Goal: Task Accomplishment & Management: Manage account settings

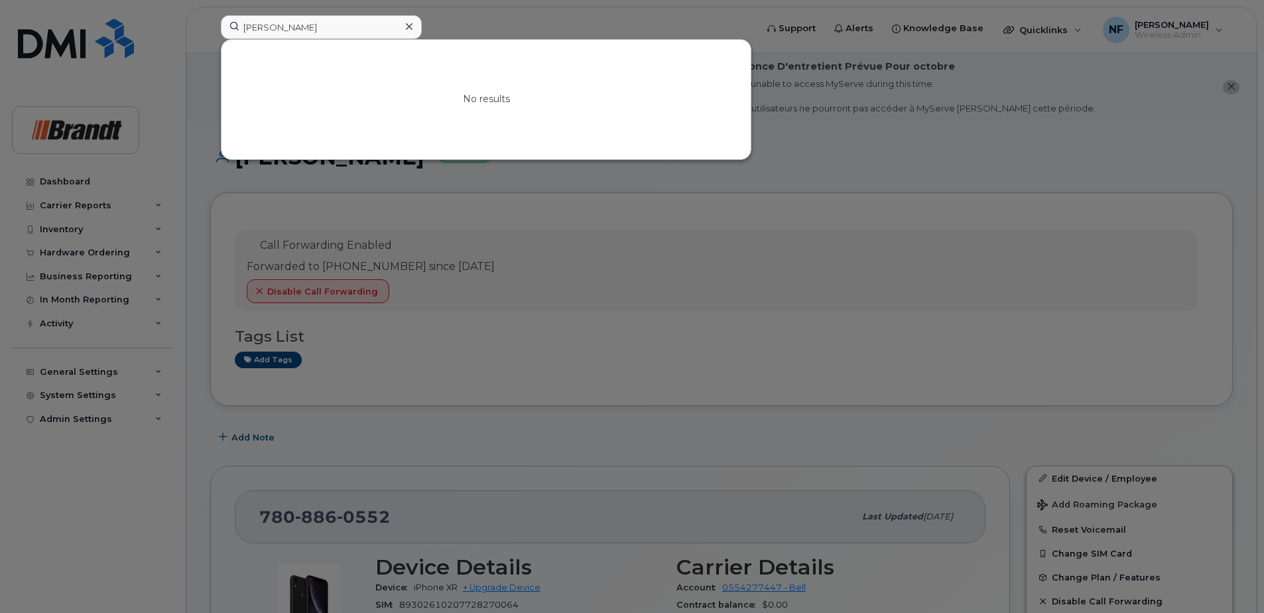
type input "[PERSON_NAME]"
click at [408, 23] on icon at bounding box center [409, 26] width 7 height 11
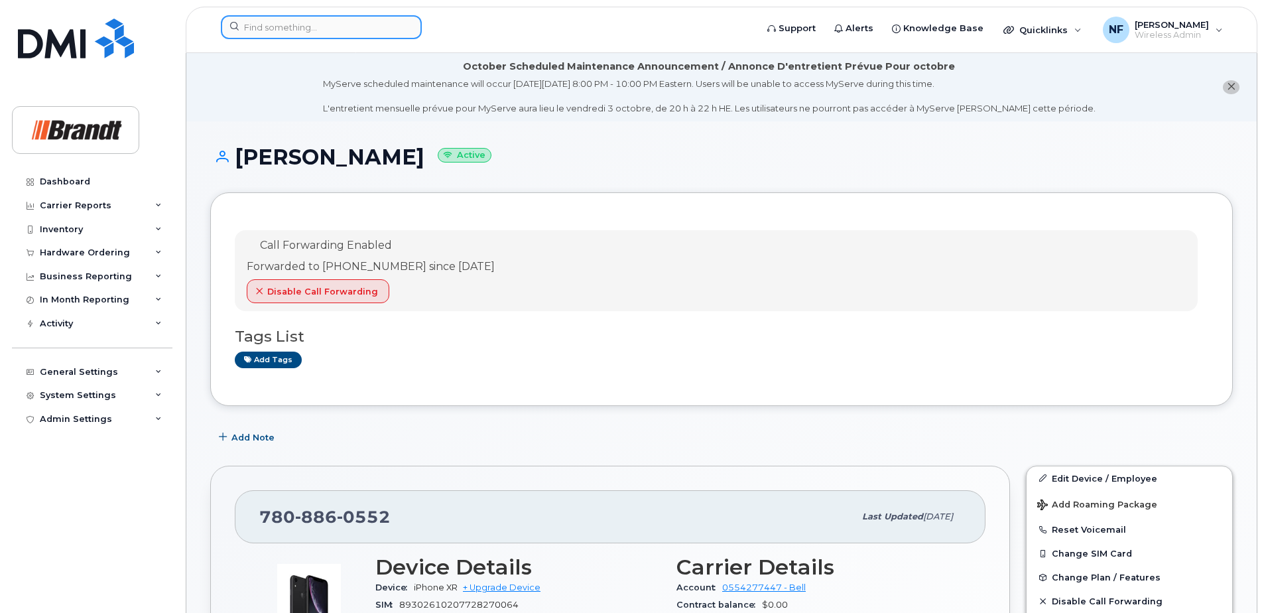
click at [276, 27] on input at bounding box center [321, 27] width 201 height 24
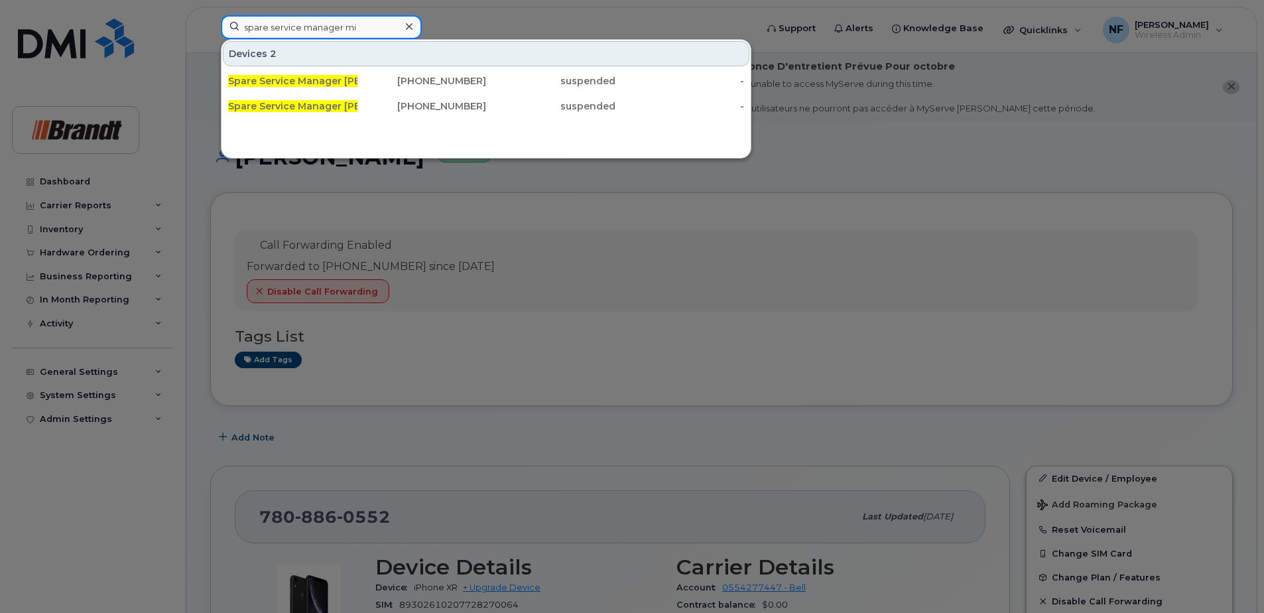
type input "spare service manager mi"
click at [377, 82] on div "416-697-9940" at bounding box center [421, 80] width 129 height 13
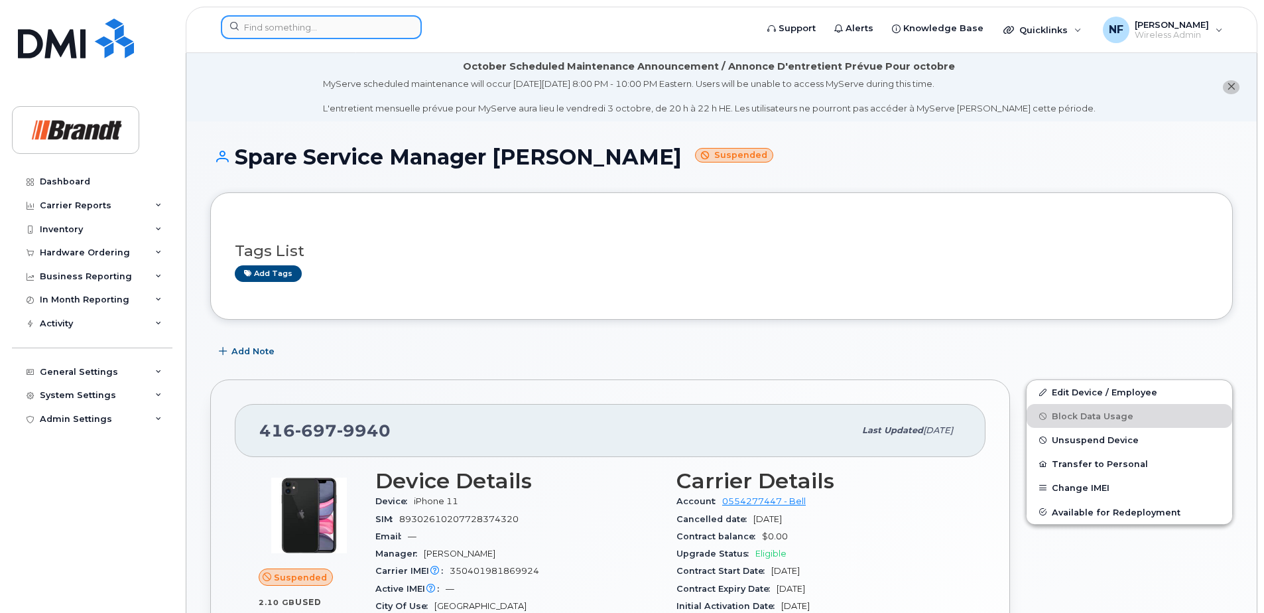
click at [361, 16] on input at bounding box center [321, 27] width 201 height 24
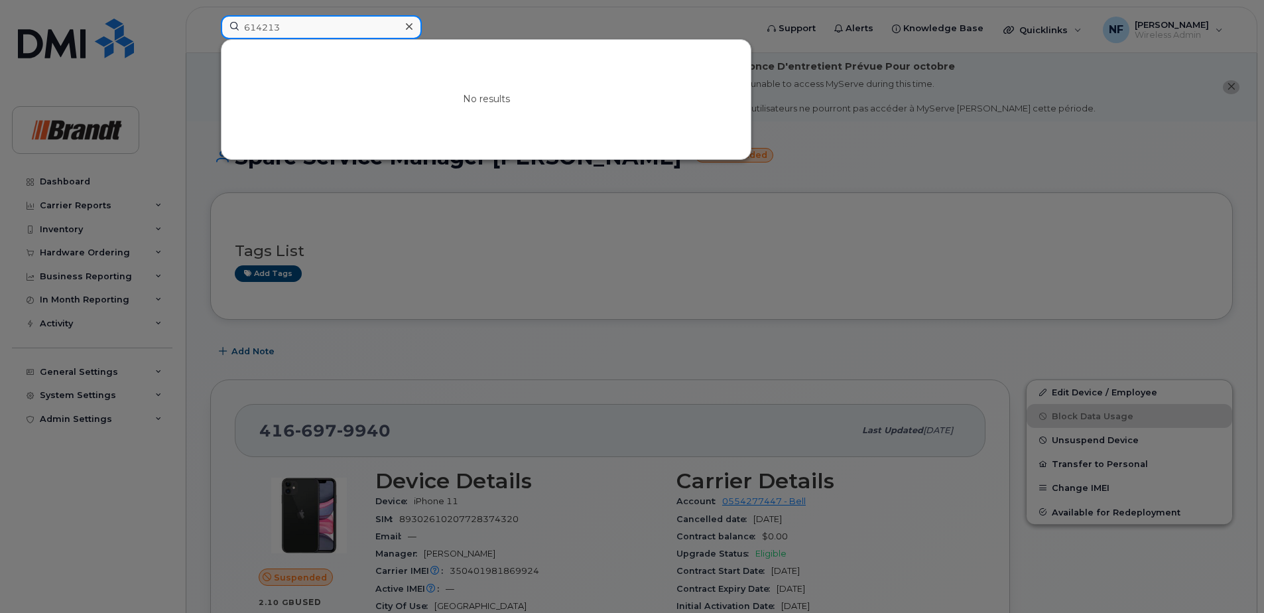
click at [248, 26] on input "614213" at bounding box center [321, 27] width 201 height 24
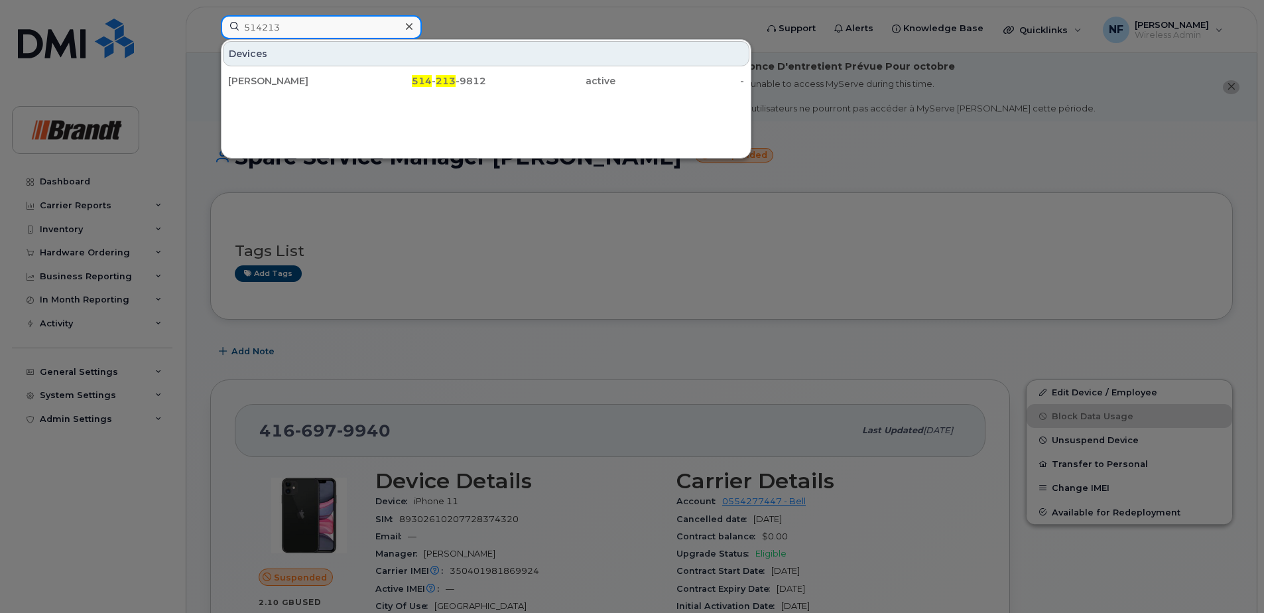
type input "514213"
click at [352, 82] on div "Georges Ste Marie" at bounding box center [292, 80] width 129 height 13
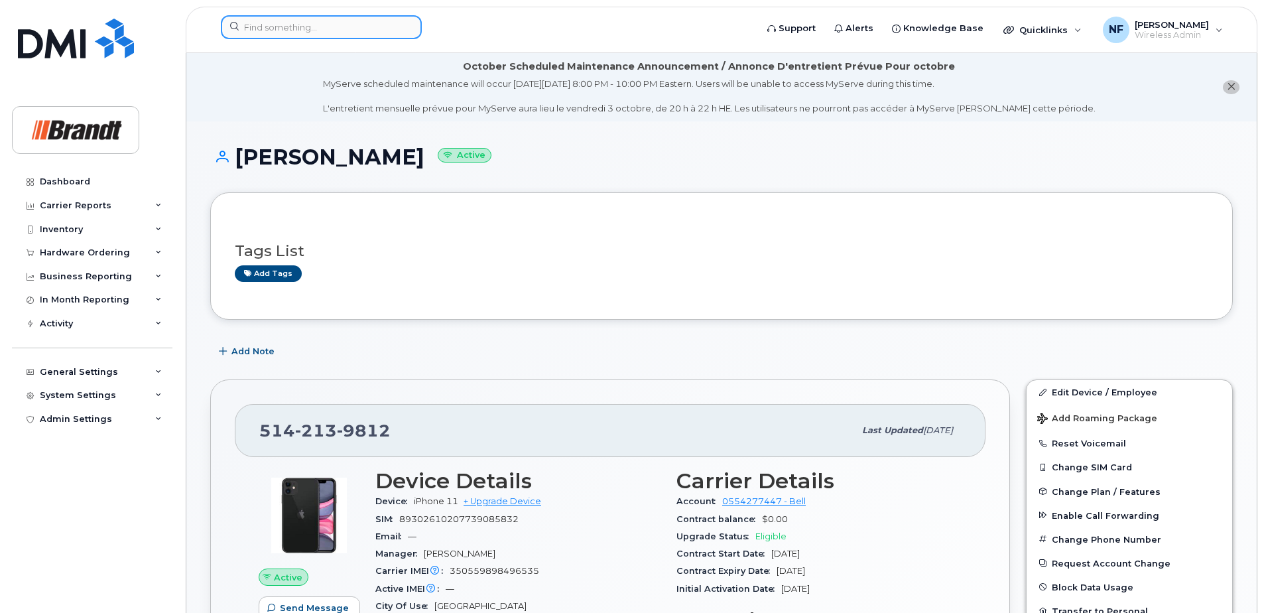
click at [309, 36] on input at bounding box center [321, 27] width 201 height 24
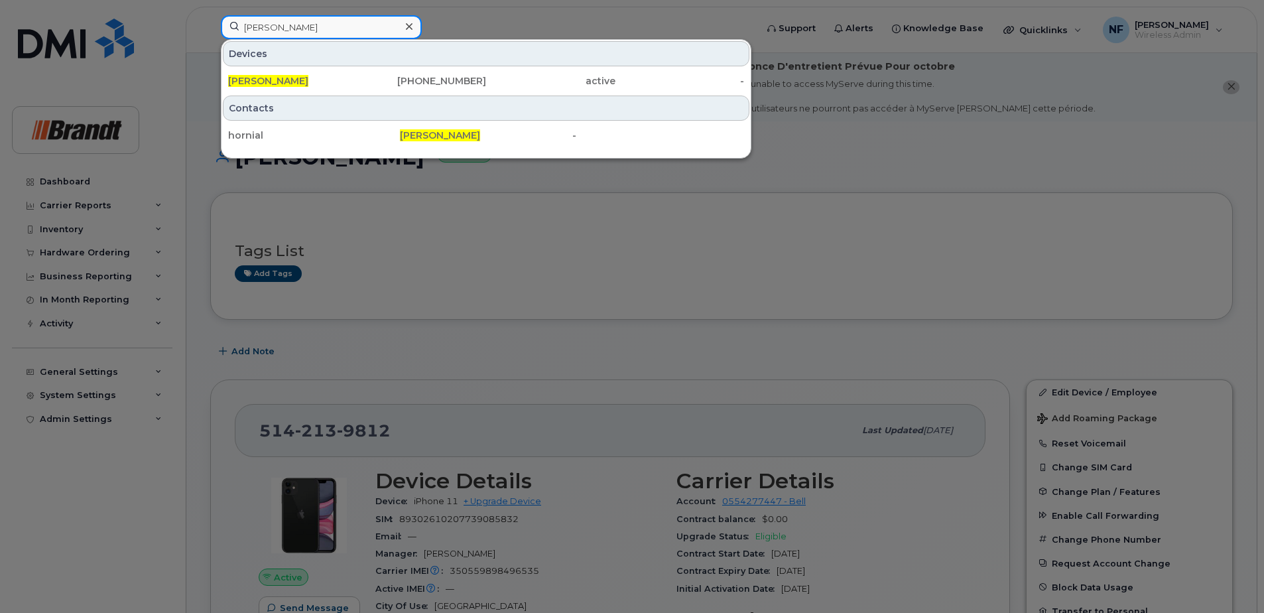
type input "allan horning"
click at [328, 77] on div "Allan Horning" at bounding box center [292, 80] width 129 height 13
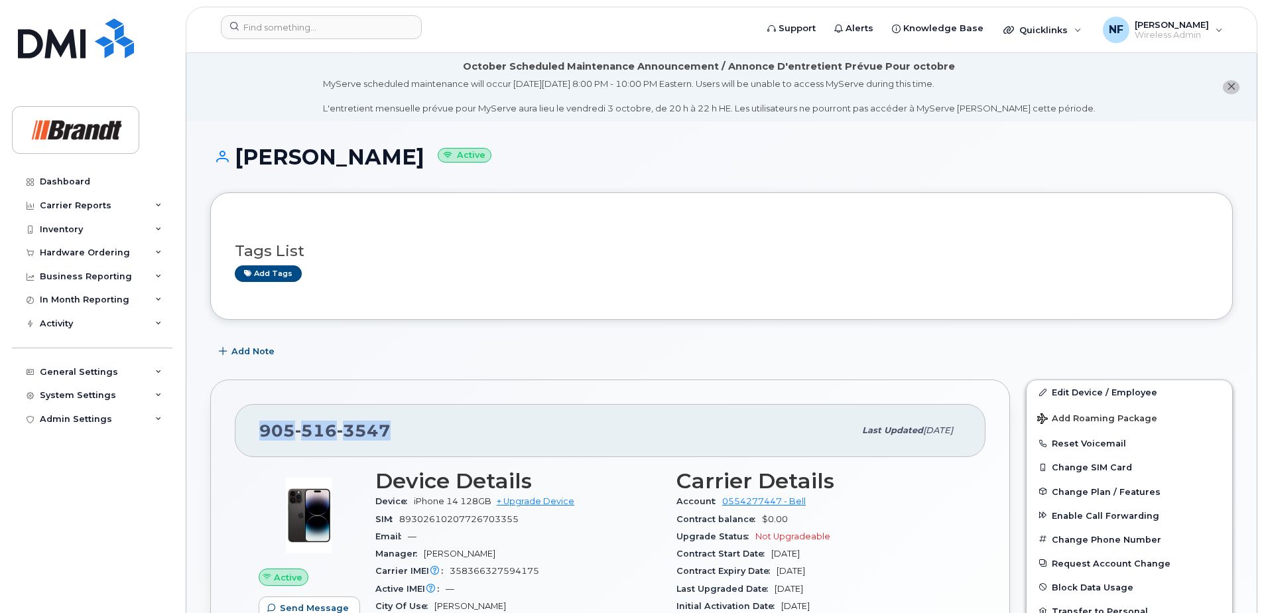
drag, startPoint x: 396, startPoint y: 428, endPoint x: 230, endPoint y: 445, distance: 166.6
copy span "905 516 3547"
click at [424, 436] on div "905 516 3547" at bounding box center [556, 430] width 595 height 28
click at [387, 29] on input at bounding box center [321, 27] width 201 height 24
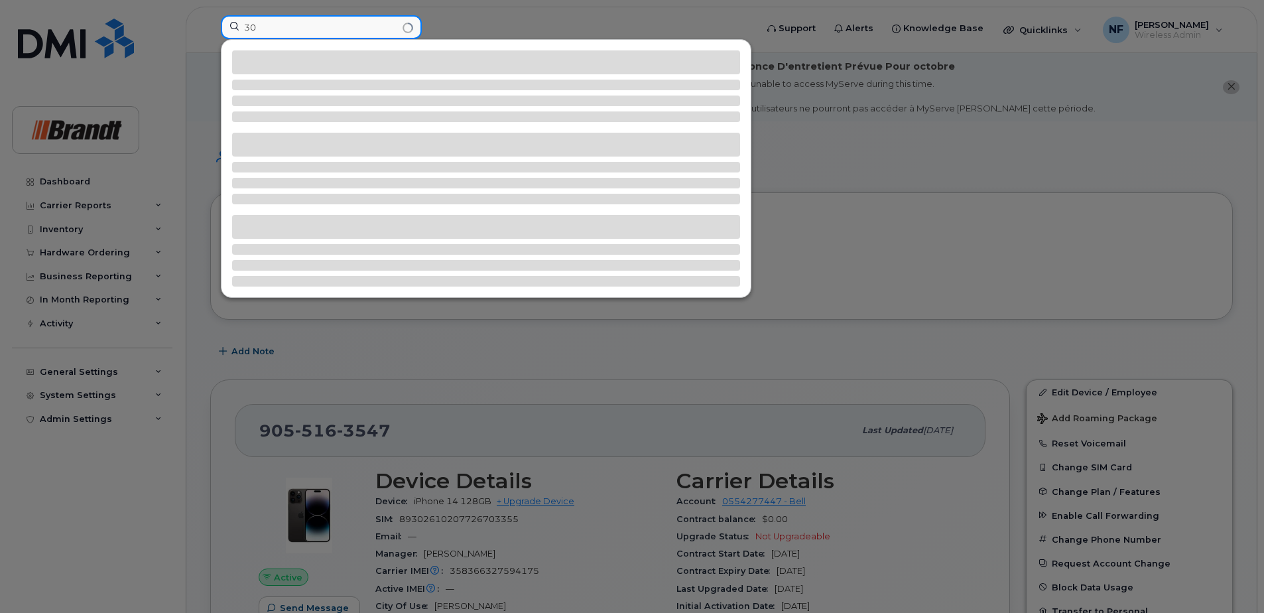
type input "3"
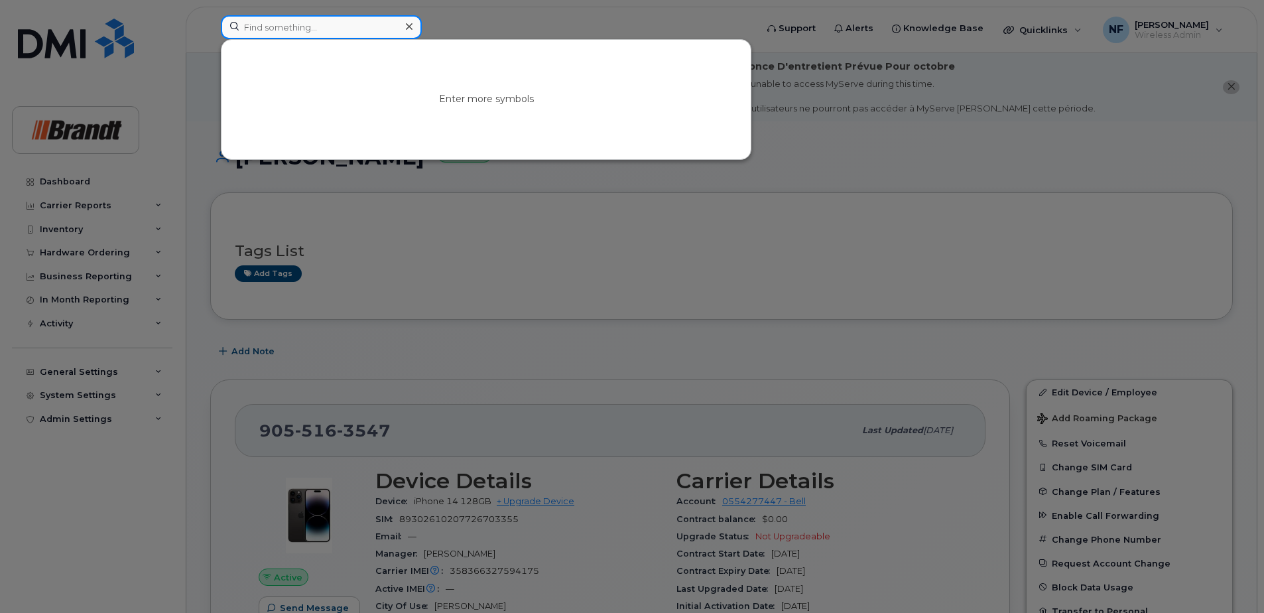
click at [360, 29] on input at bounding box center [321, 27] width 201 height 24
click at [339, 30] on input at bounding box center [321, 27] width 201 height 24
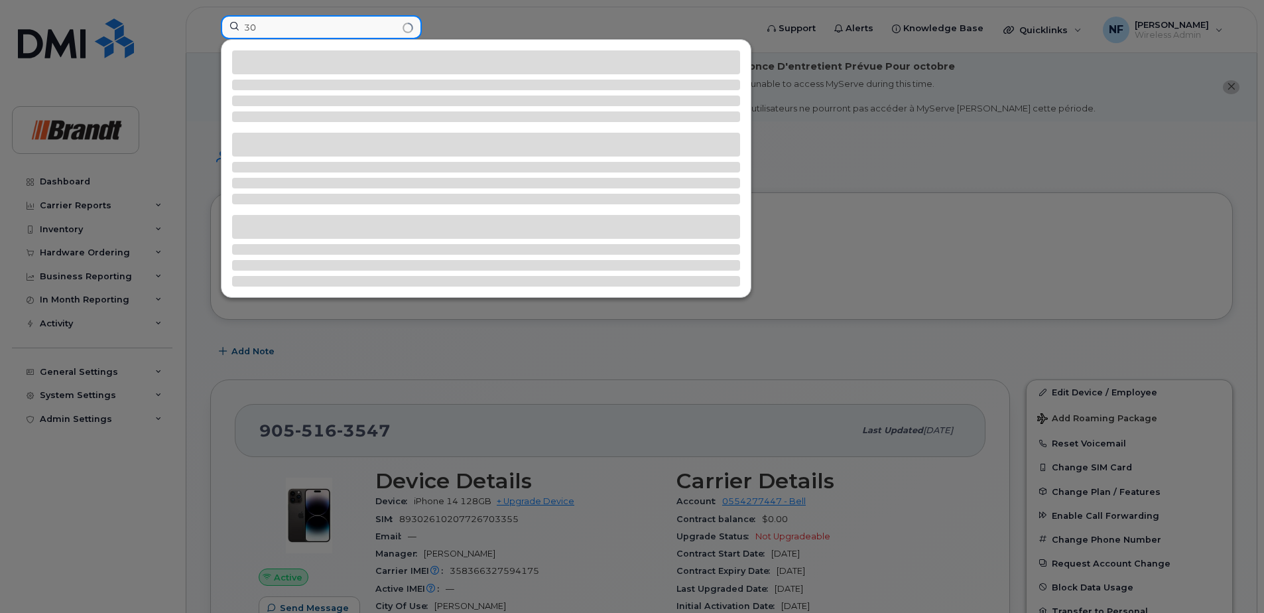
type input "3"
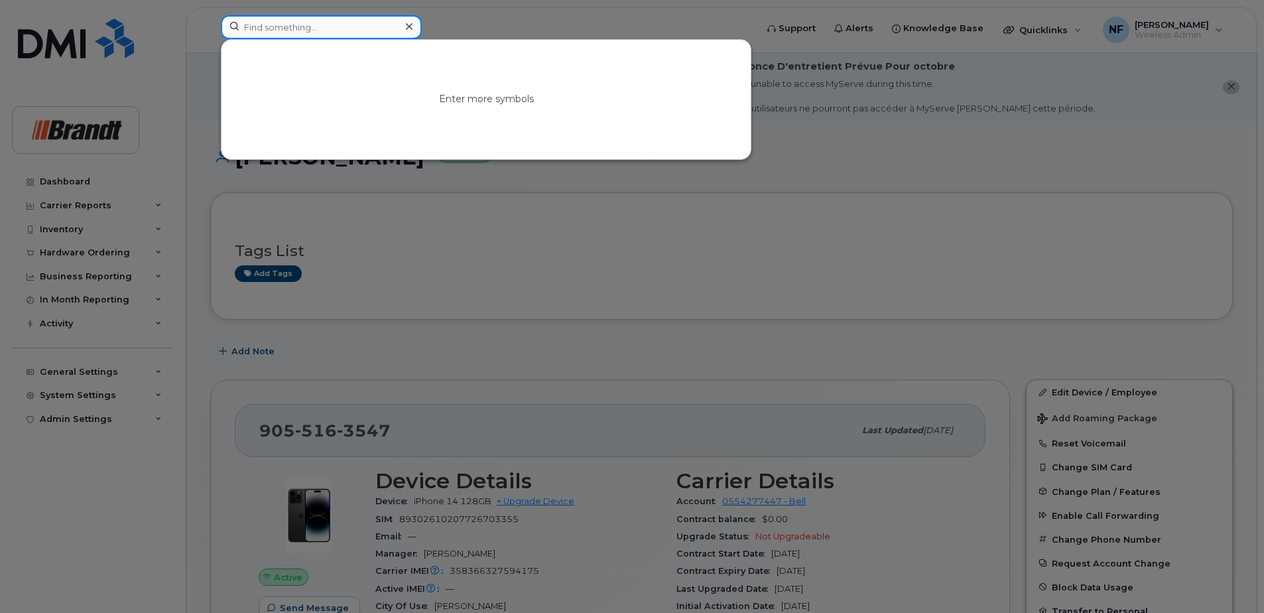
click at [326, 30] on input at bounding box center [321, 27] width 201 height 24
type input "s"
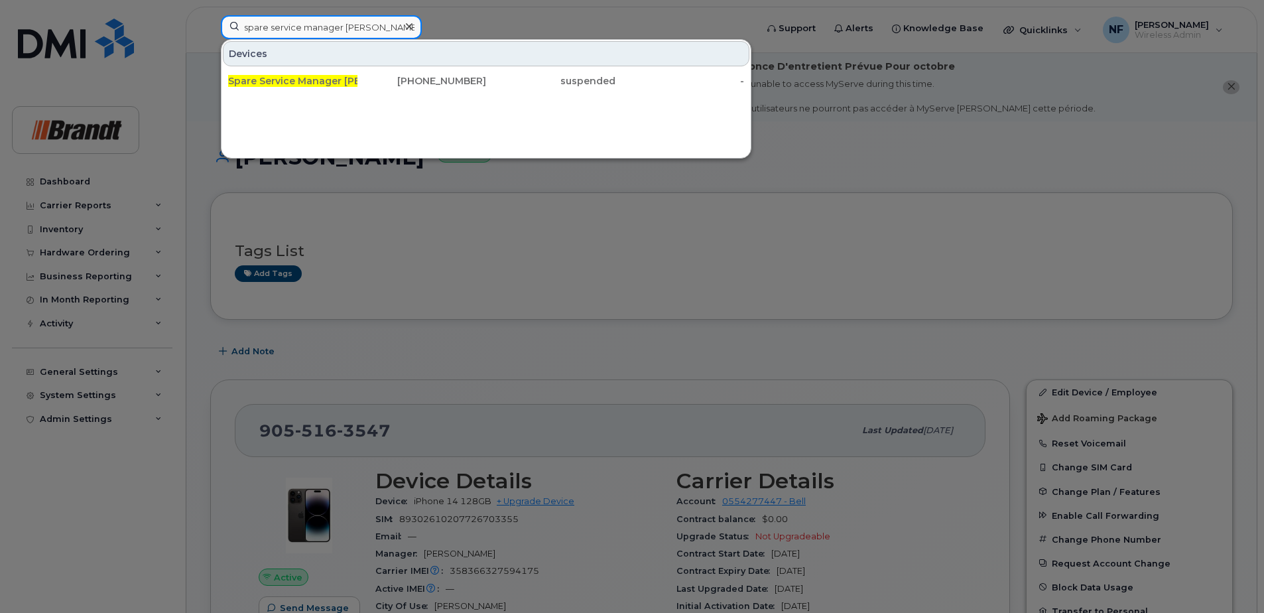
type input "spare service manager milton"
click at [378, 80] on div "416-697-9940" at bounding box center [421, 80] width 129 height 13
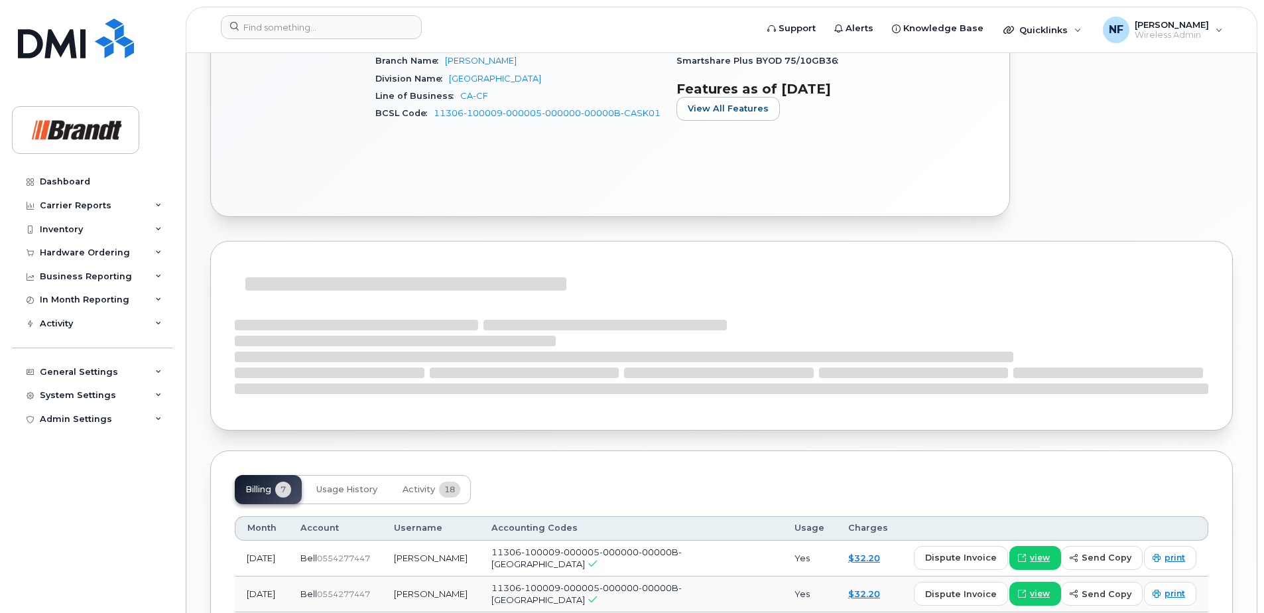
scroll to position [663, 0]
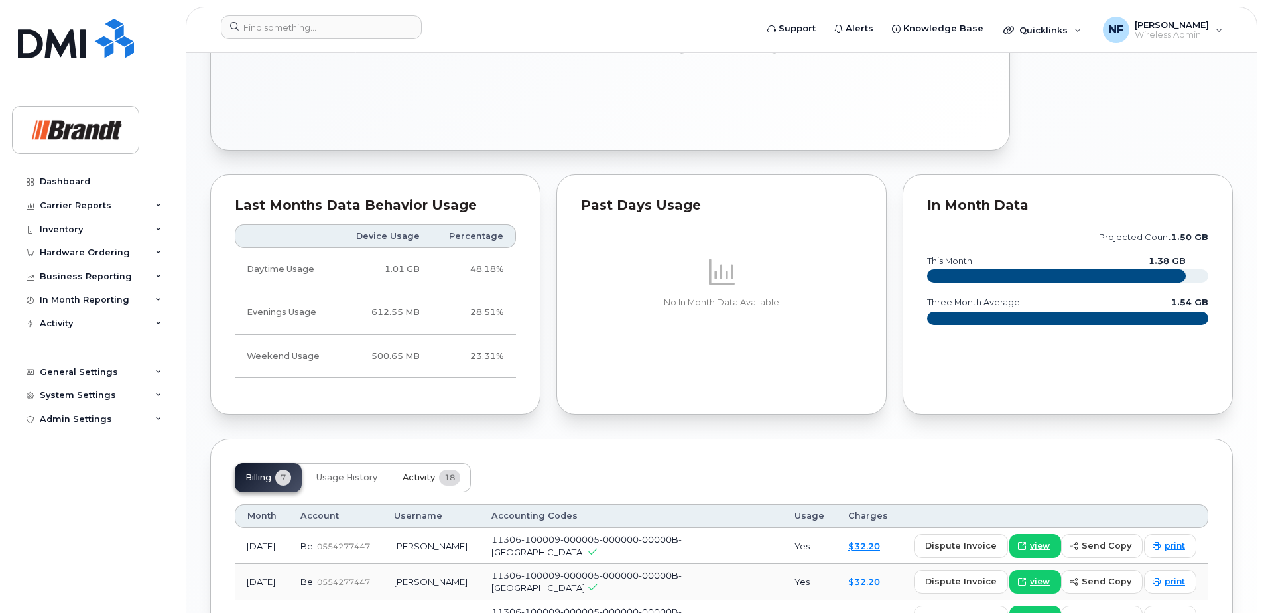
click at [425, 473] on span "Activity" at bounding box center [418, 477] width 32 height 11
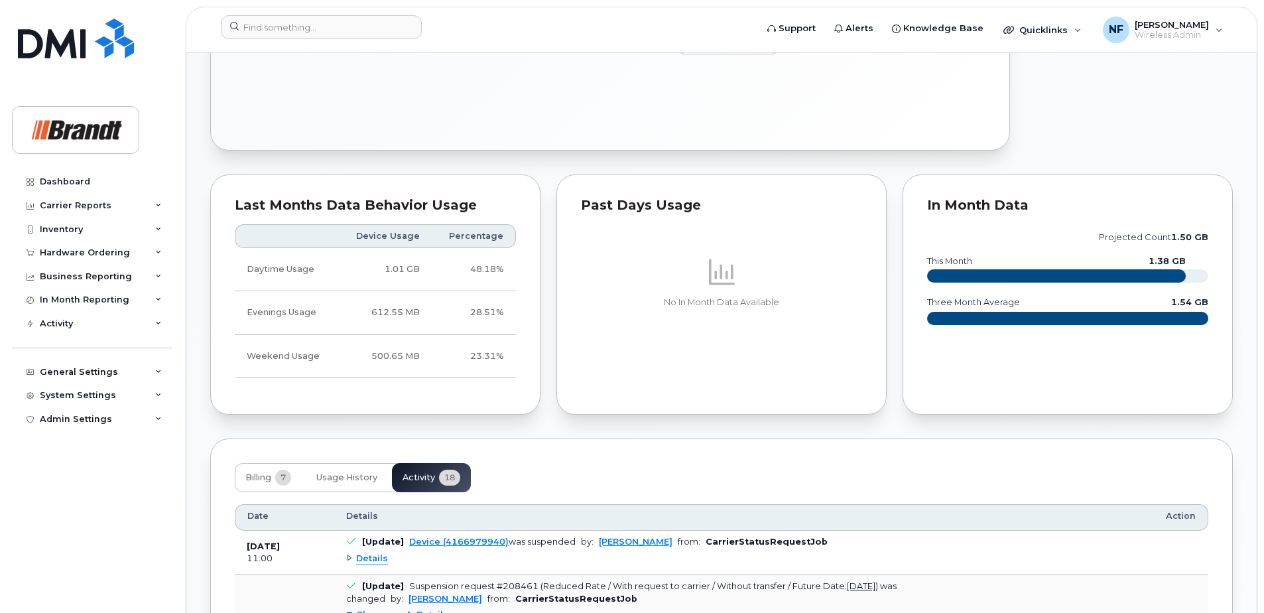
scroll to position [995, 0]
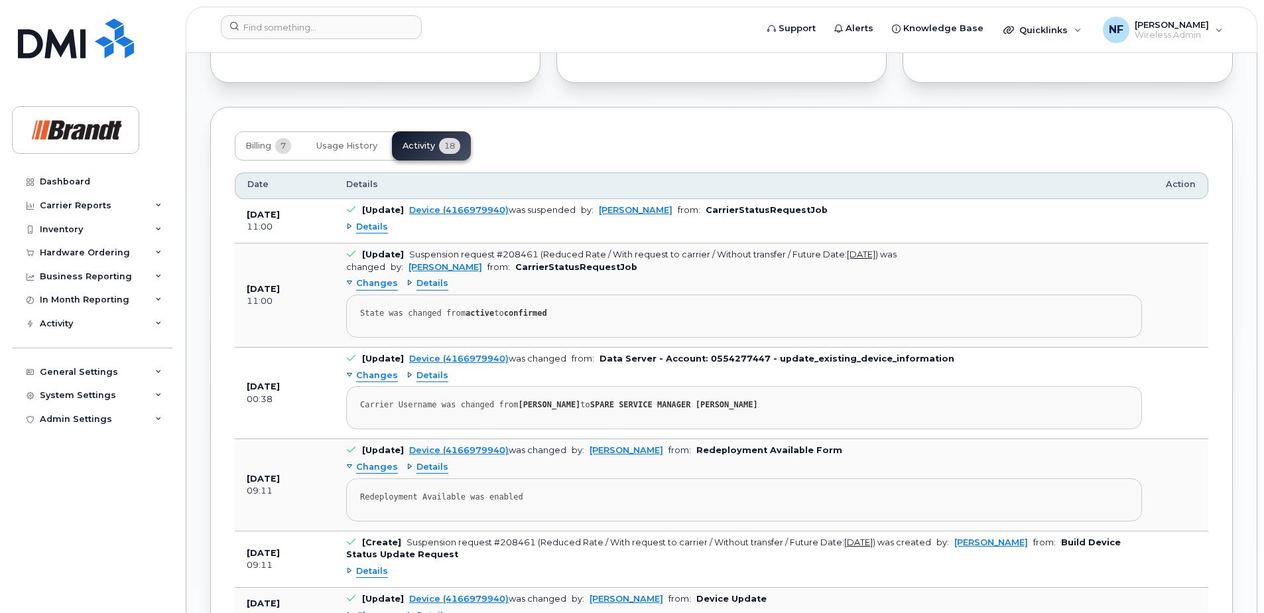
click at [350, 227] on div "Details" at bounding box center [367, 227] width 42 height 13
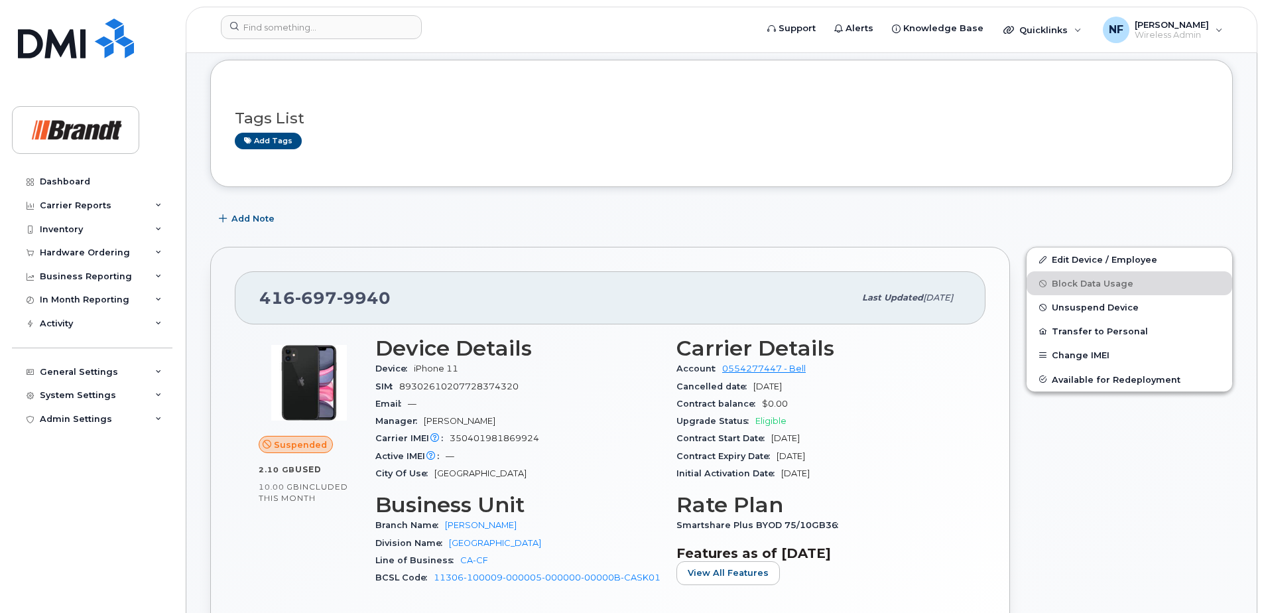
scroll to position [265, 0]
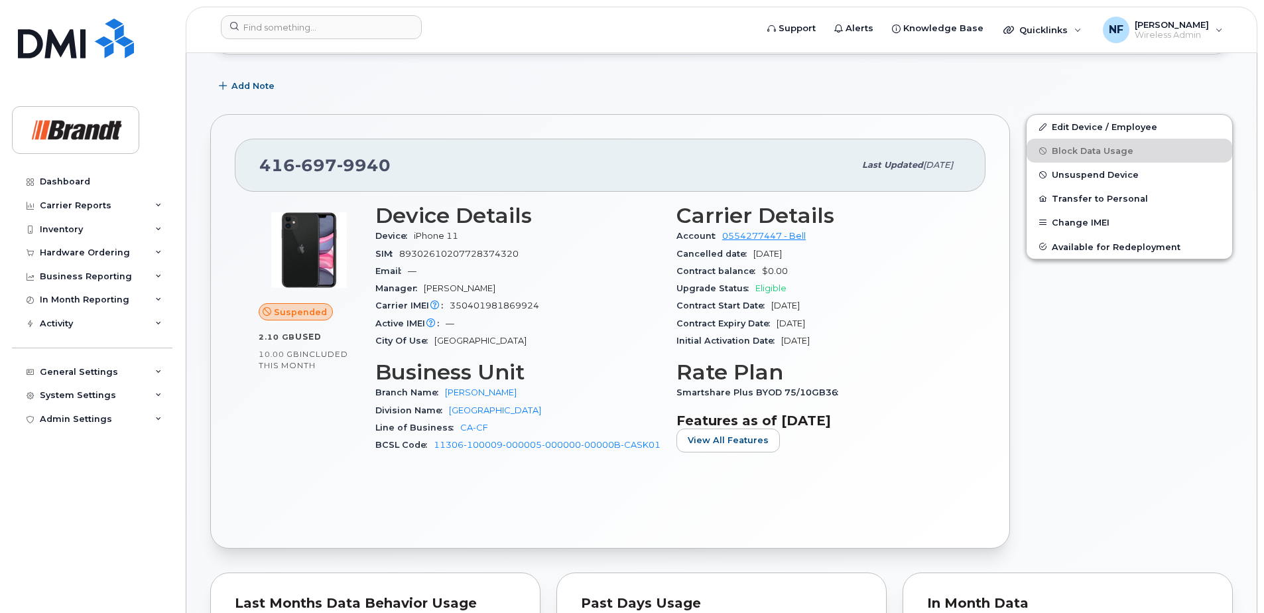
click at [1093, 176] on span "Unsuspend Device" at bounding box center [1095, 175] width 87 height 10
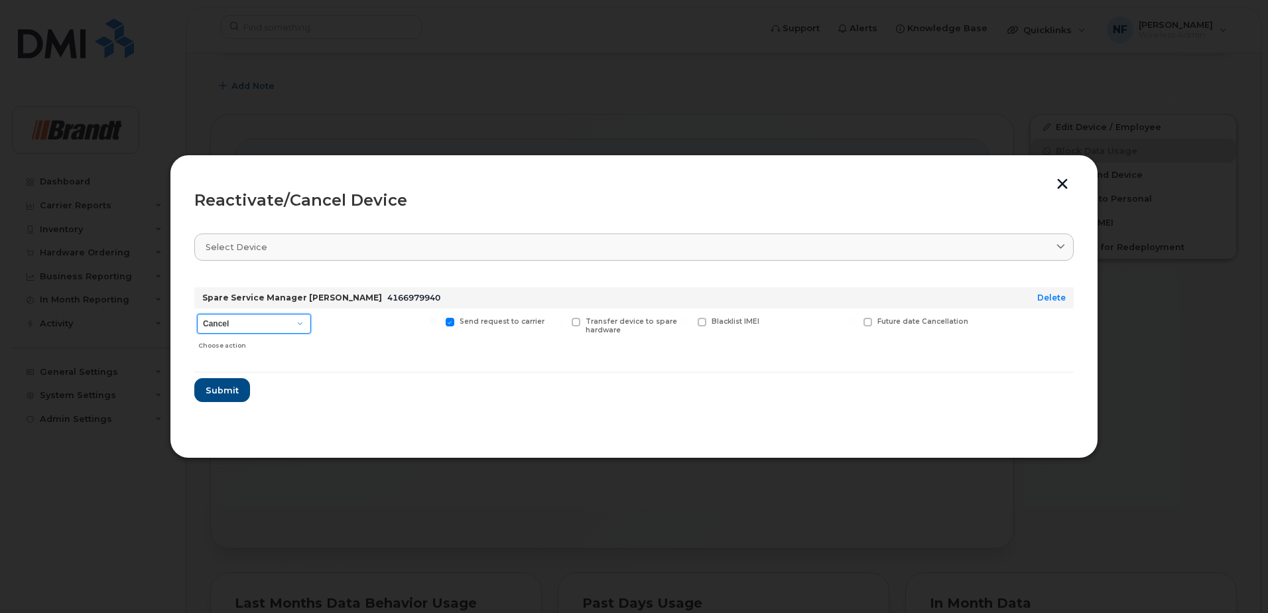
click at [298, 324] on select "Cancel Suspend - Extend Suspension Reactivate" at bounding box center [254, 324] width 114 height 20
select select "[object Object]"
click at [197, 314] on select "Cancel Suspend - Extend Suspension Reactivate" at bounding box center [254, 324] width 114 height 20
click at [231, 391] on span "Submit" at bounding box center [221, 390] width 33 height 13
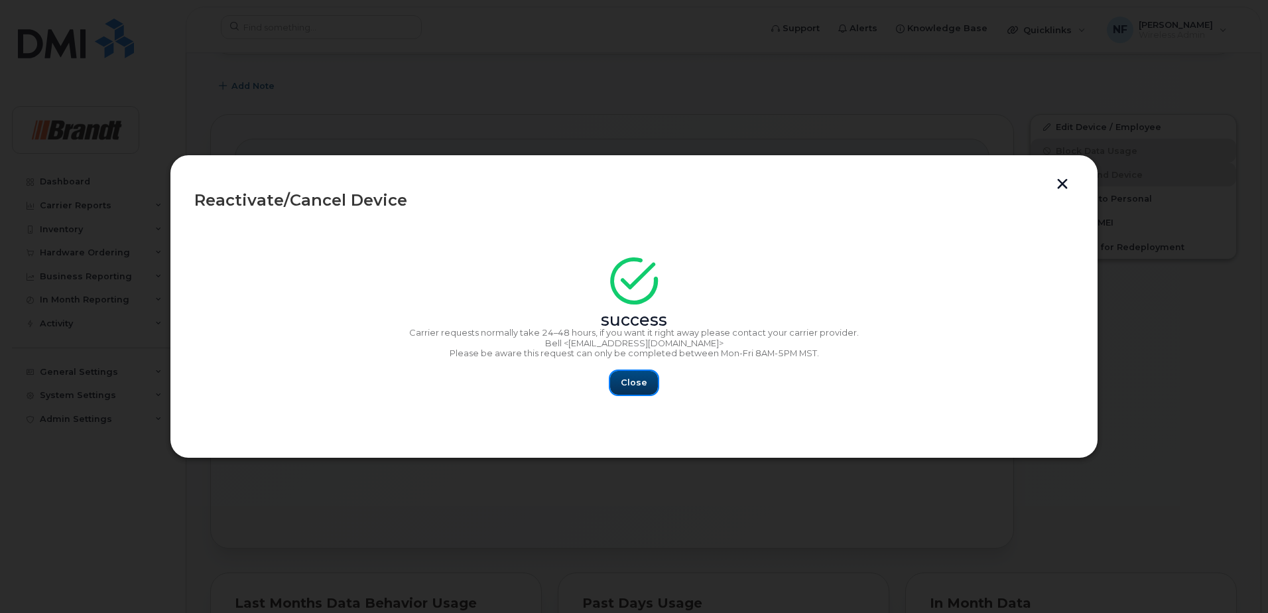
click at [619, 390] on button "Close" at bounding box center [634, 383] width 48 height 24
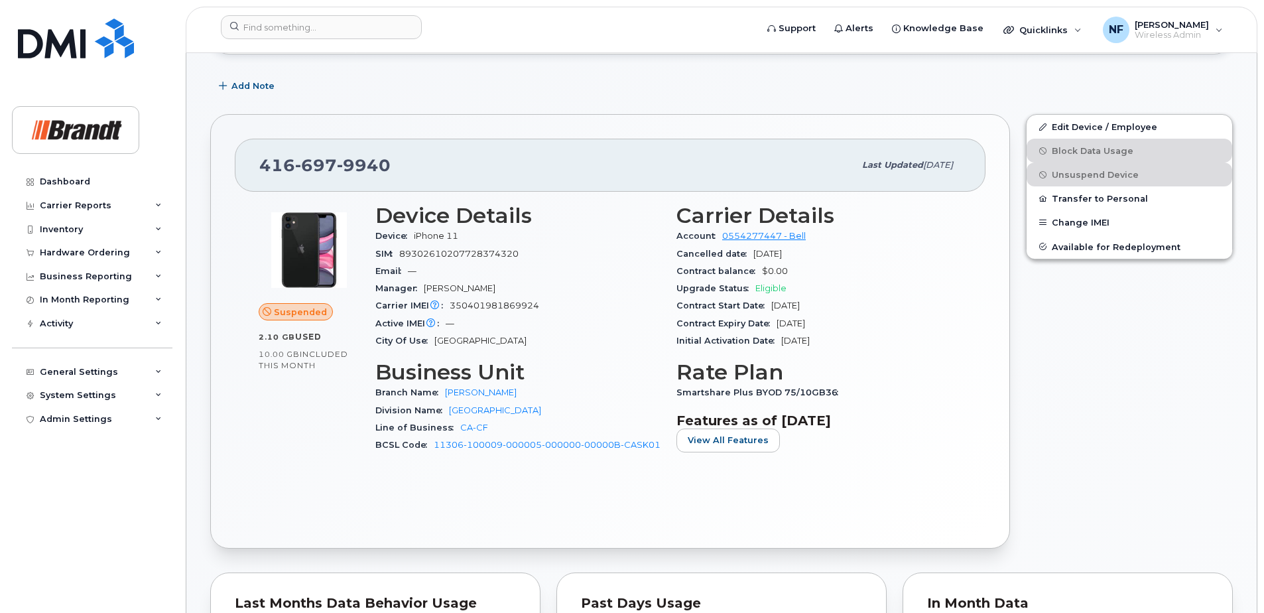
scroll to position [0, 0]
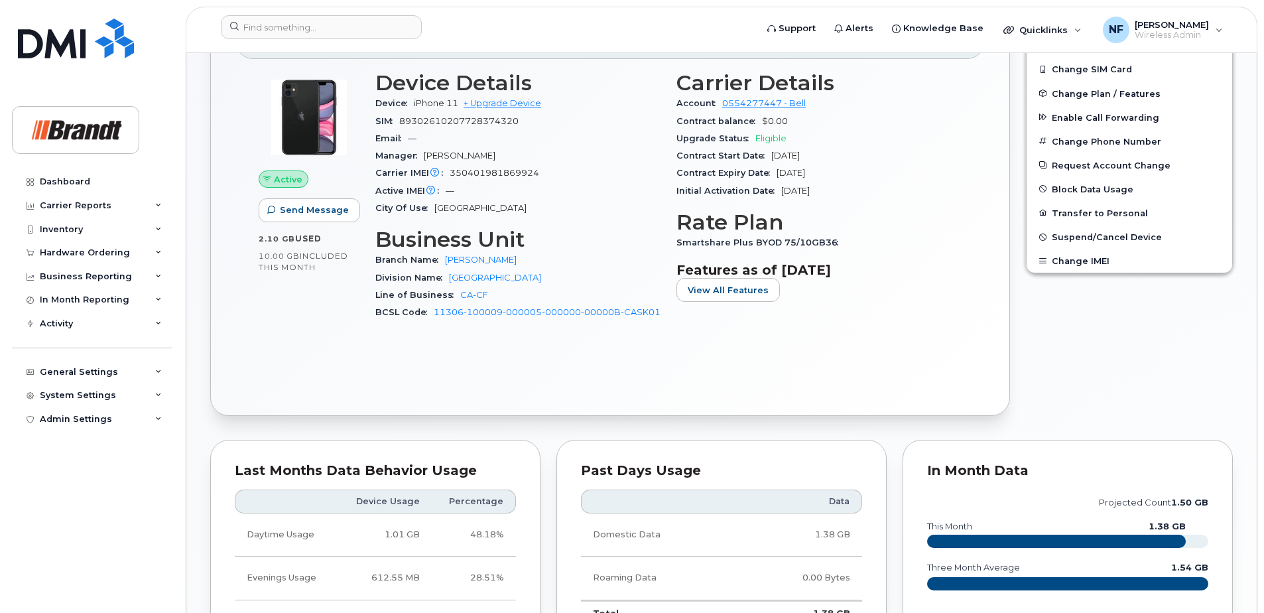
scroll to position [729, 0]
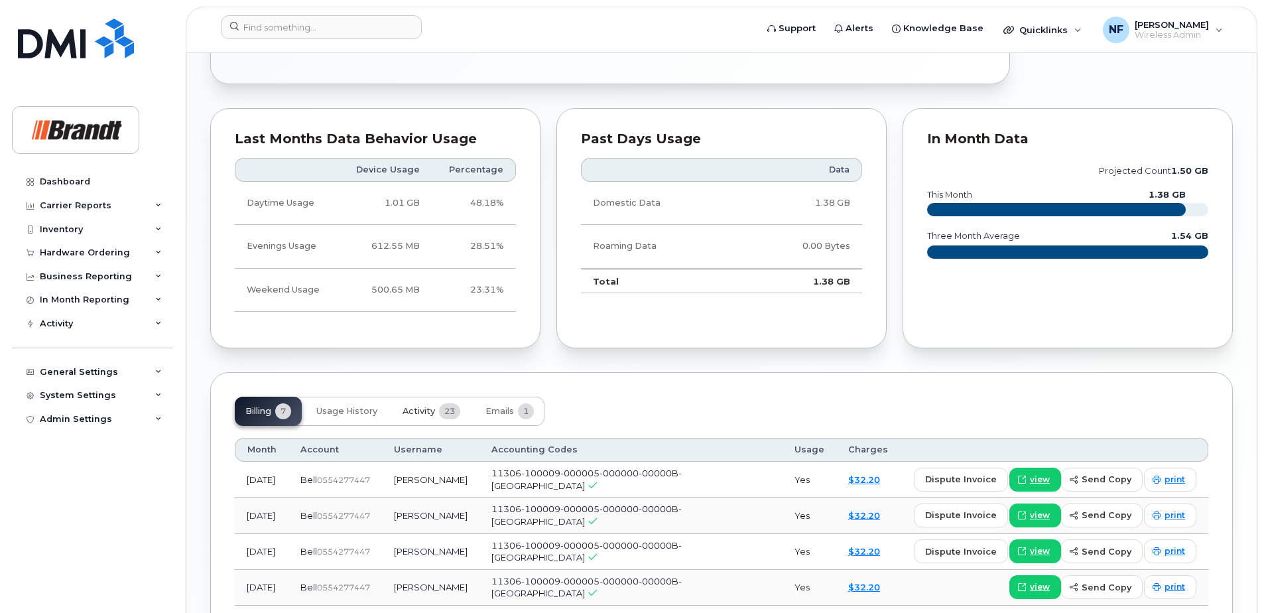
drag, startPoint x: 437, startPoint y: 408, endPoint x: 436, endPoint y: 386, distance: 21.9
click at [437, 408] on button "Activity 23" at bounding box center [431, 410] width 79 height 29
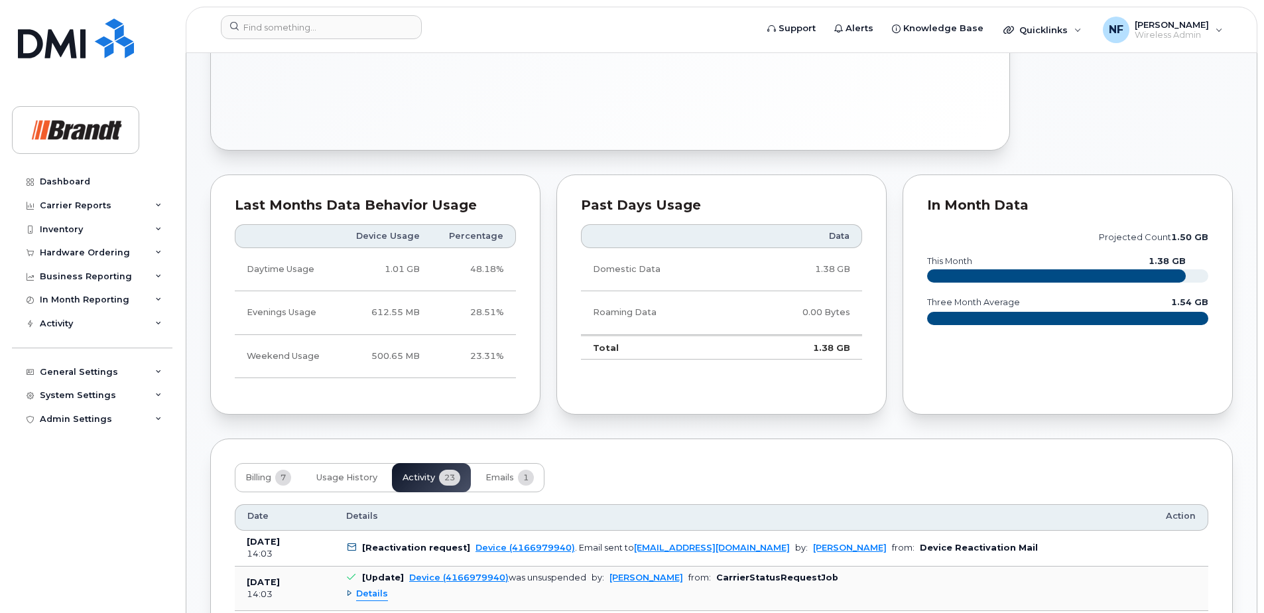
scroll to position [398, 0]
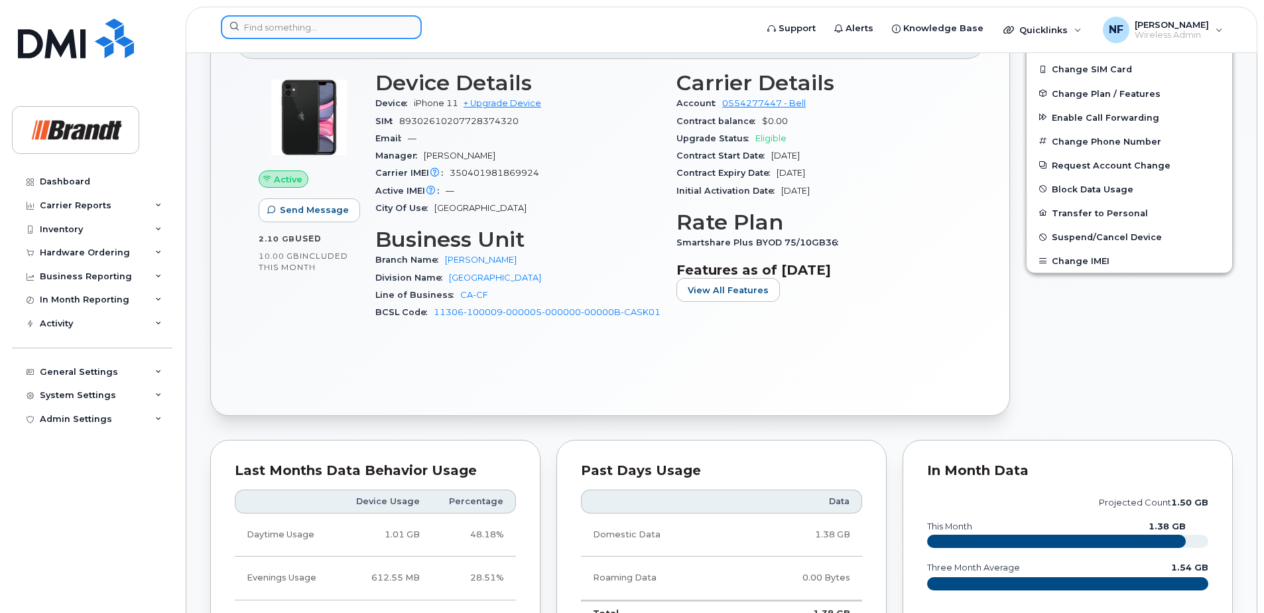
click at [369, 25] on input at bounding box center [321, 27] width 201 height 24
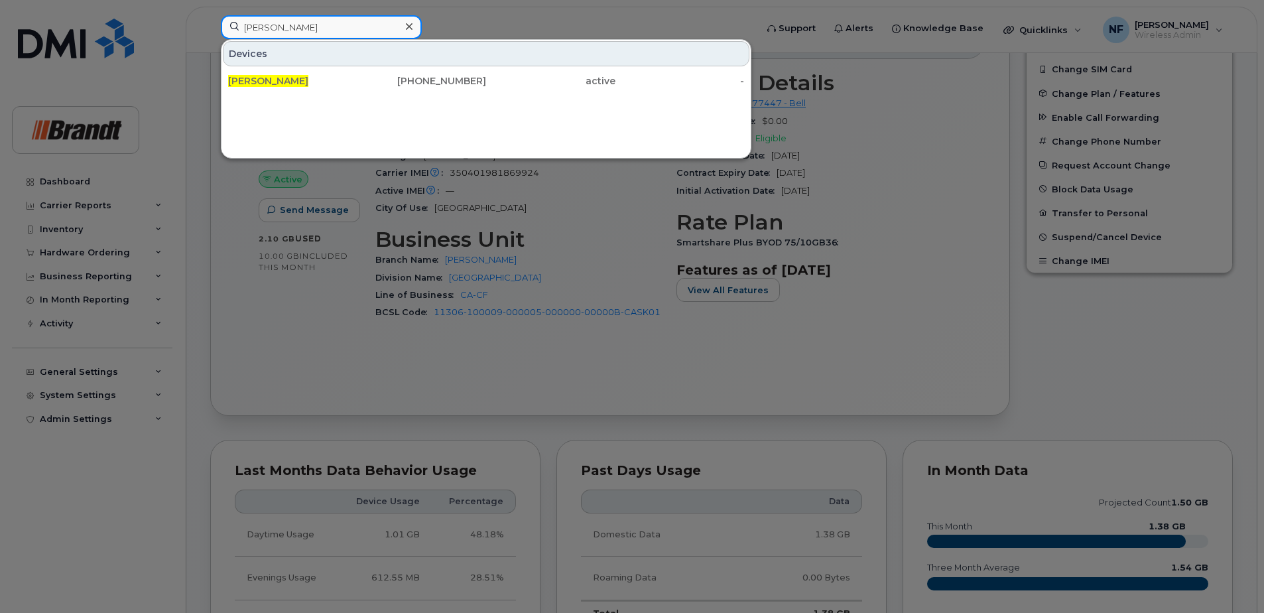
type input "adam smith"
click at [365, 76] on div "306-229-9461" at bounding box center [421, 80] width 129 height 13
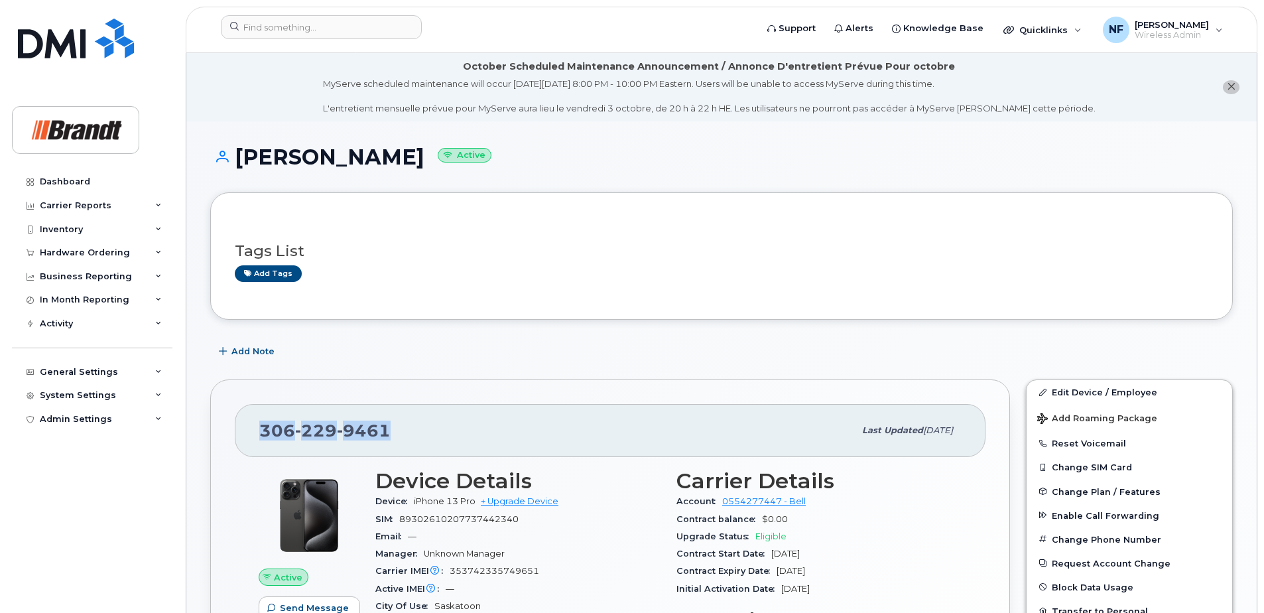
drag, startPoint x: 402, startPoint y: 423, endPoint x: 257, endPoint y: 428, distance: 145.3
click at [257, 428] on div "306 229 9461 Last updated Sep 17, 2025" at bounding box center [610, 430] width 751 height 53
copy span "306 229 9461"
click at [278, 22] on input at bounding box center [321, 27] width 201 height 24
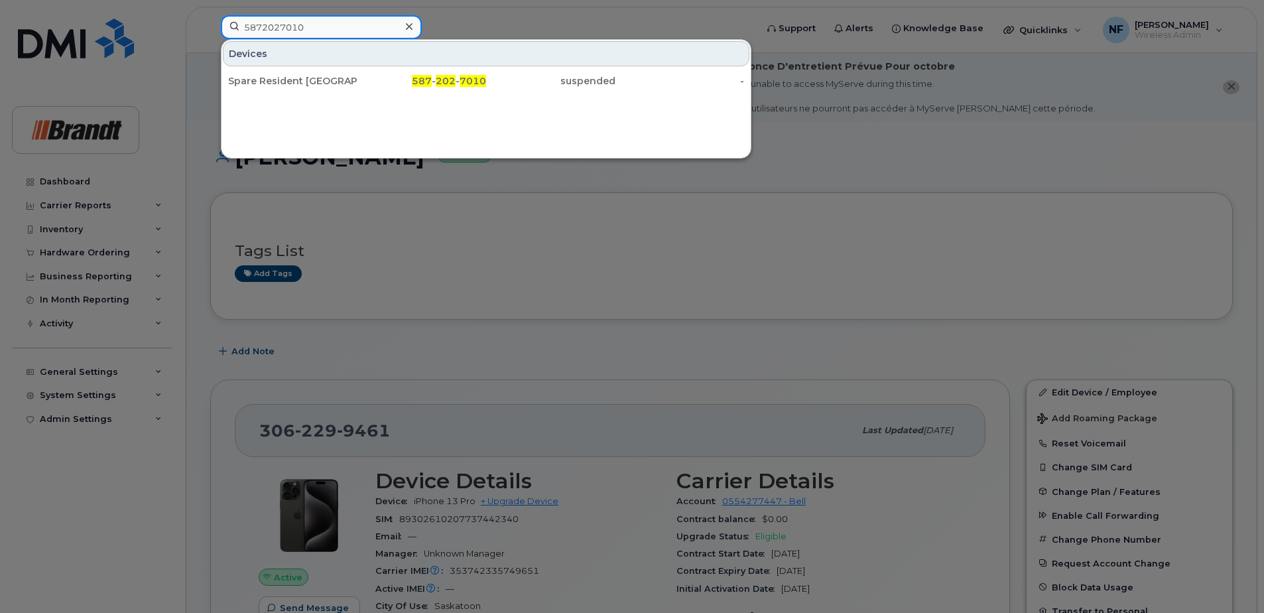
type input "5872027010"
click at [304, 74] on div "Spare Resident [GEOGRAPHIC_DATA]." at bounding box center [292, 81] width 129 height 24
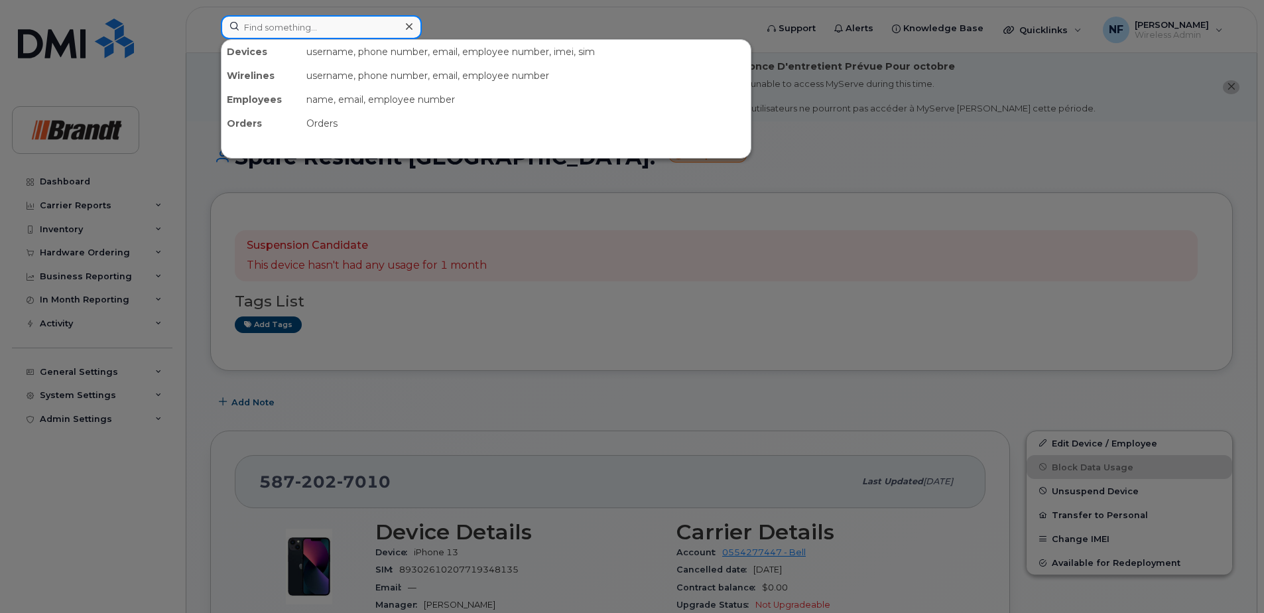
click at [390, 30] on input at bounding box center [321, 27] width 201 height 24
type input "6"
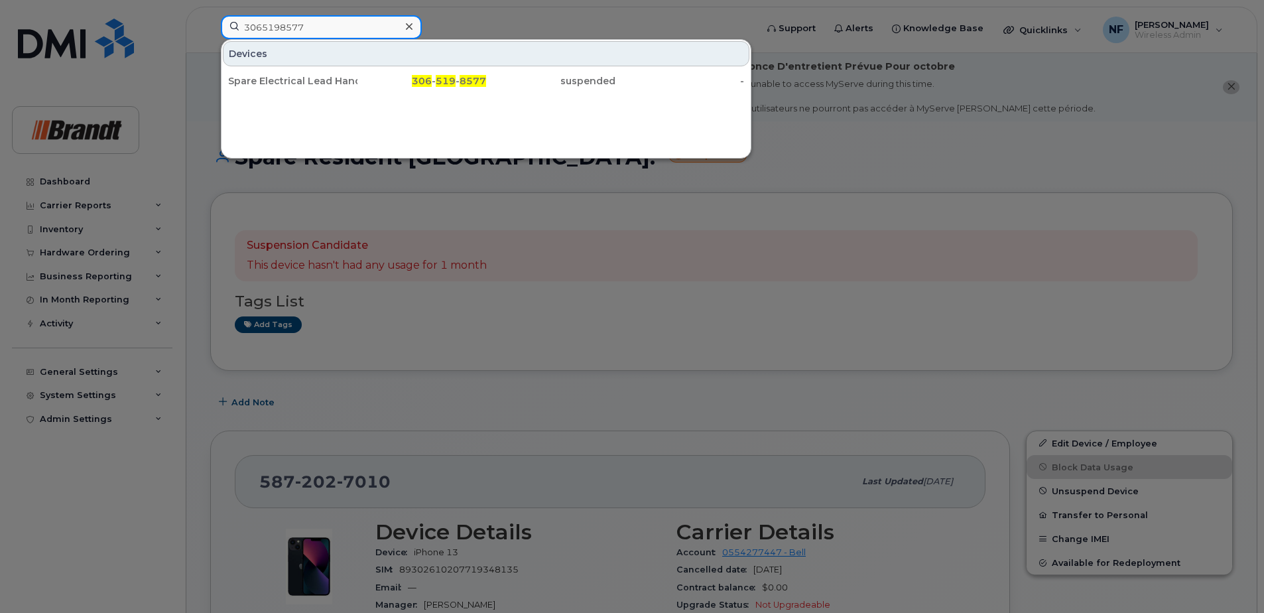
type input "3065198577"
click at [392, 80] on div "306 - 519 - 8577" at bounding box center [421, 80] width 129 height 13
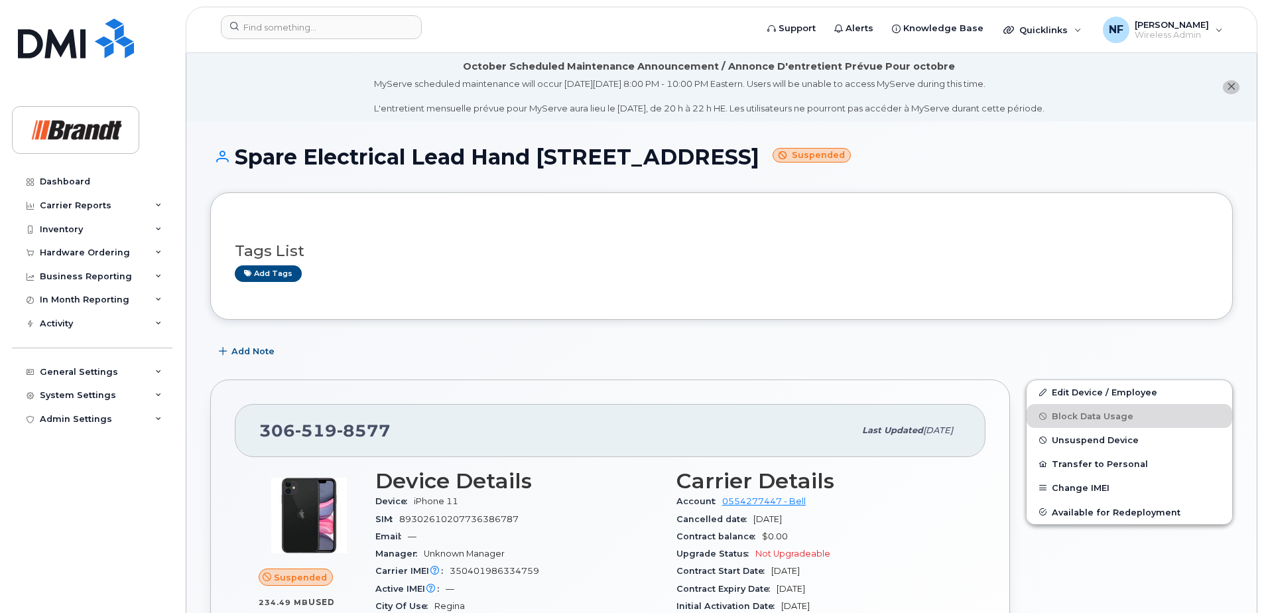
click at [1091, 438] on span "Unsuspend Device" at bounding box center [1095, 440] width 87 height 10
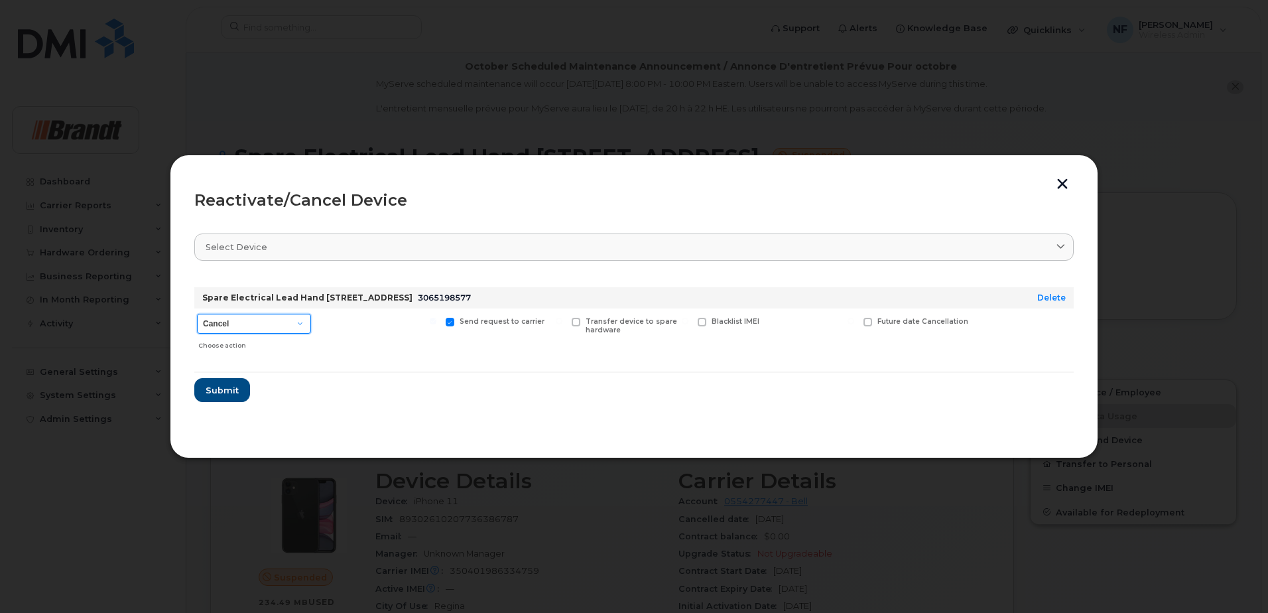
click at [241, 326] on select "Cancel Suspend - Extend Suspension Reactivate" at bounding box center [254, 324] width 114 height 20
select select "[object Object]"
click at [197, 314] on select "Cancel Suspend - Extend Suspension Reactivate" at bounding box center [254, 324] width 114 height 20
click at [802, 318] on span "New Username" at bounding box center [822, 321] width 56 height 9
click at [771, 318] on input "New Username" at bounding box center [767, 321] width 7 height 7
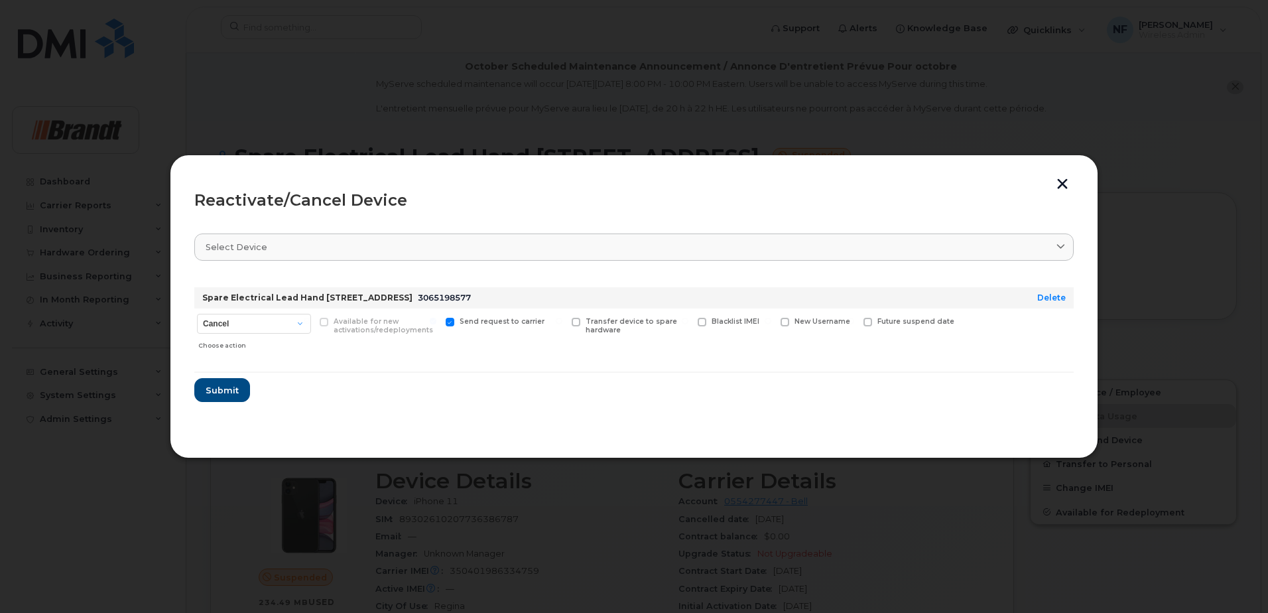
checkbox input "true"
click at [797, 349] on input "text" at bounding box center [817, 342] width 74 height 24
click at [805, 346] on input "text" at bounding box center [817, 342] width 74 height 24
click at [873, 345] on div "Cancel Suspend - Extend Suspension Reactivate Choose action Available for new a…" at bounding box center [633, 334] width 879 height 52
click at [847, 343] on input "Jason Klassen" at bounding box center [817, 342] width 74 height 24
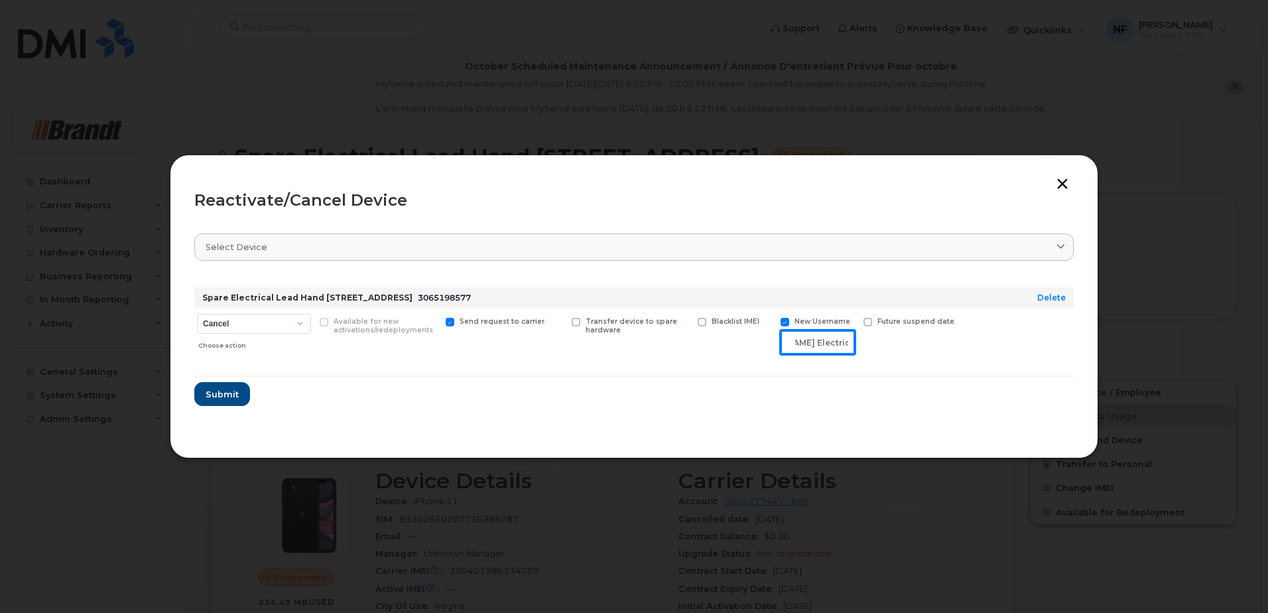
scroll to position [0, 50]
type input "[PERSON_NAME] Electrician"
click at [233, 394] on span "Submit" at bounding box center [221, 394] width 33 height 13
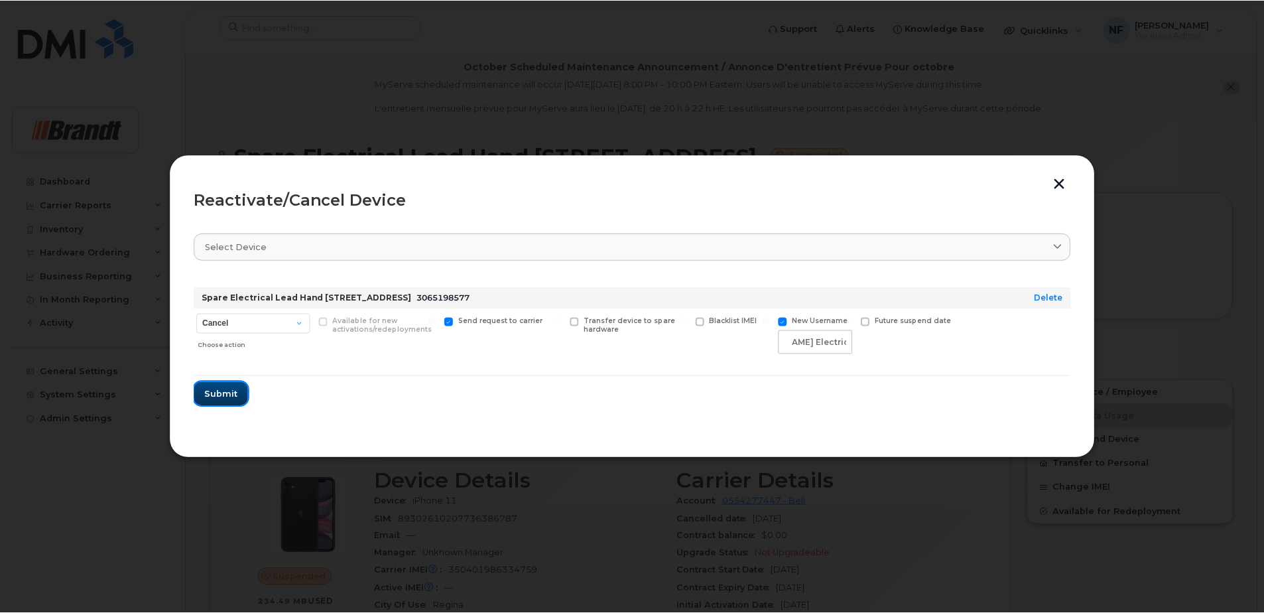
scroll to position [0, 0]
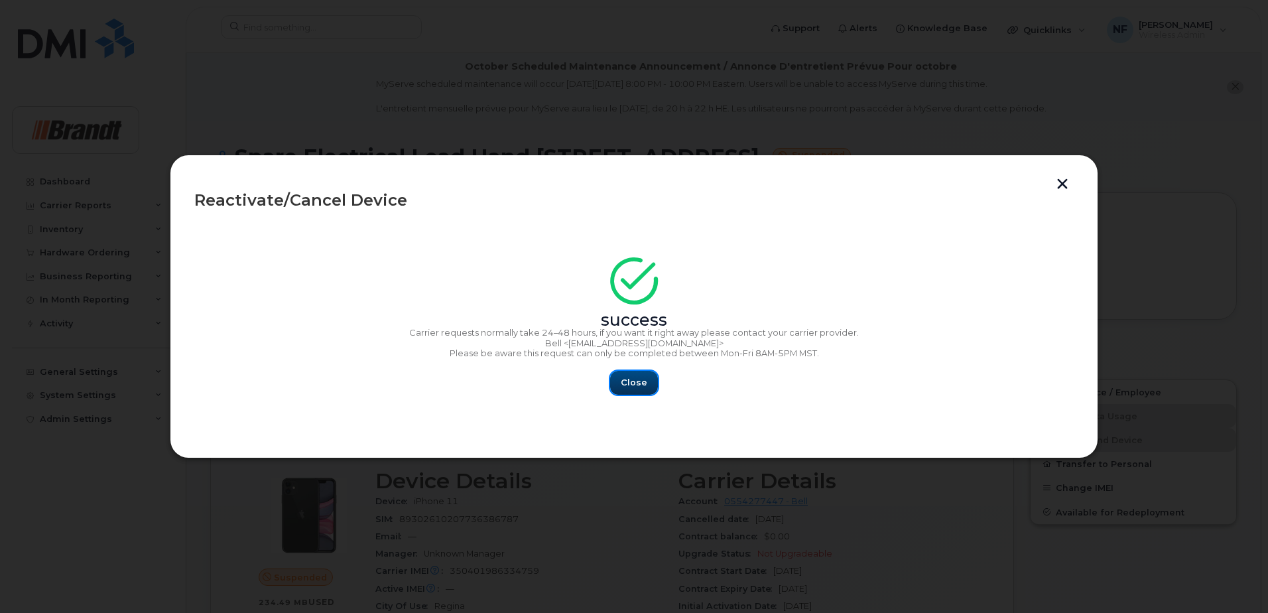
click at [639, 391] on button "Close" at bounding box center [634, 383] width 48 height 24
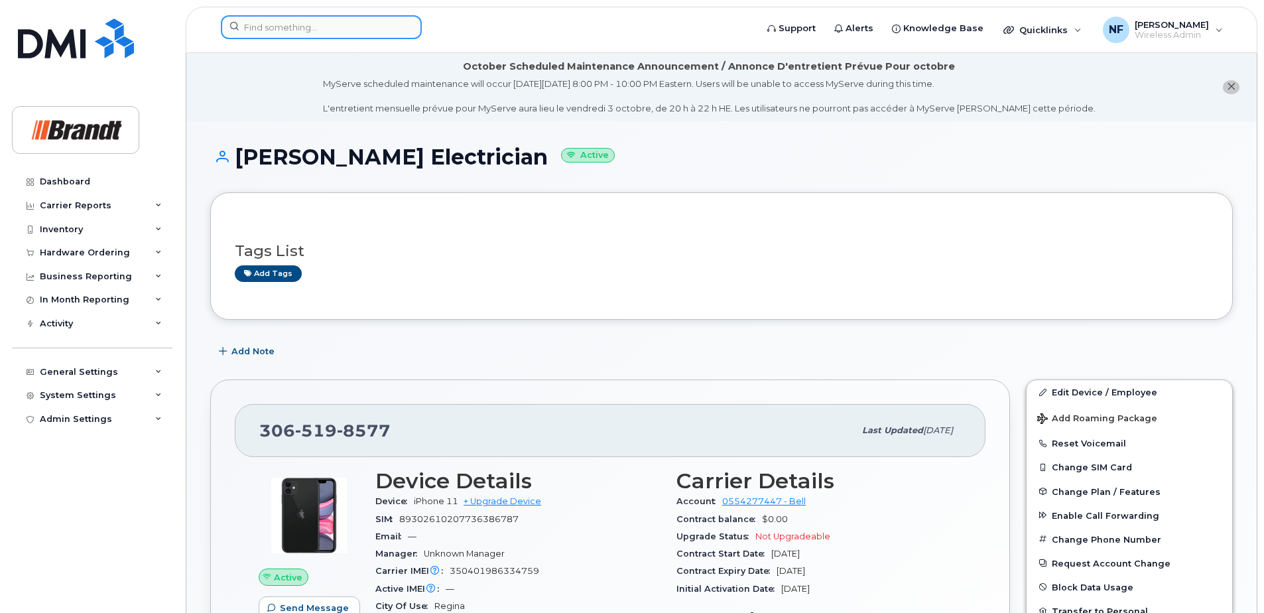
click at [342, 30] on input at bounding box center [321, 27] width 201 height 24
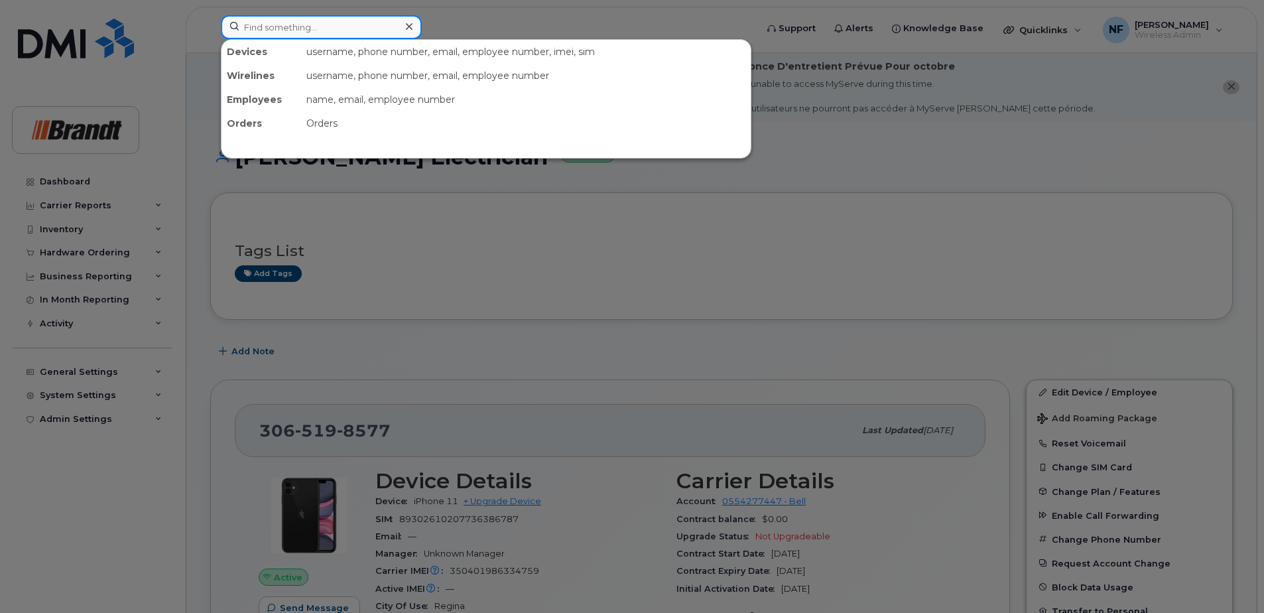
click at [342, 30] on input at bounding box center [321, 27] width 201 height 24
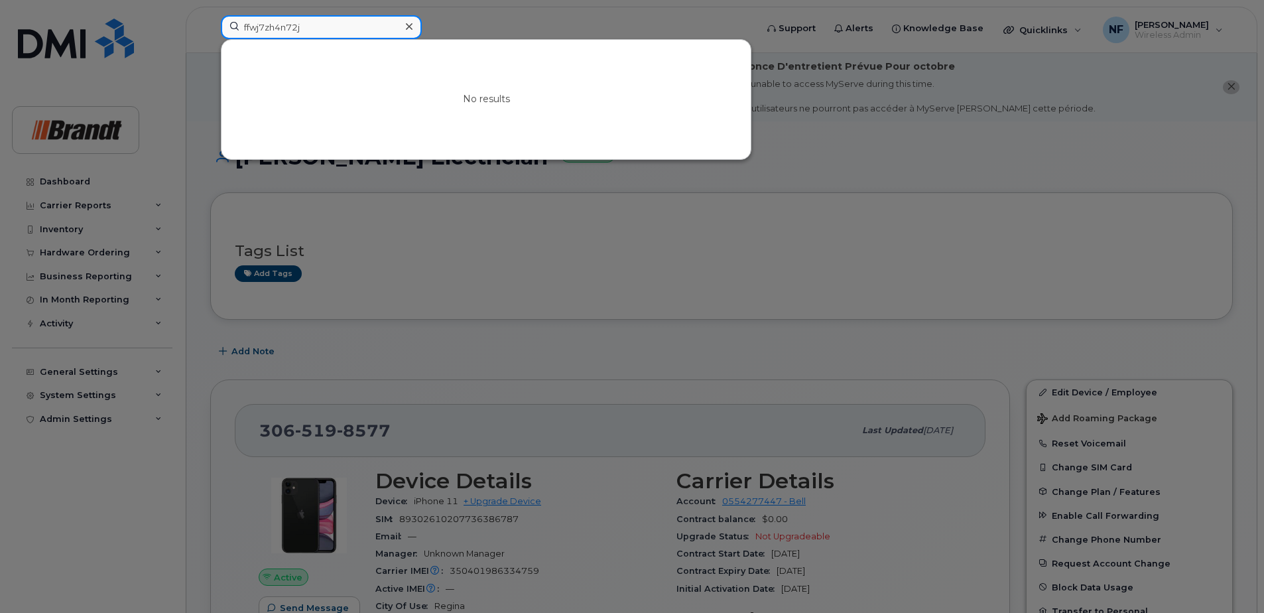
type input "ffwj7zh4n72j"
click at [407, 27] on icon at bounding box center [409, 26] width 7 height 11
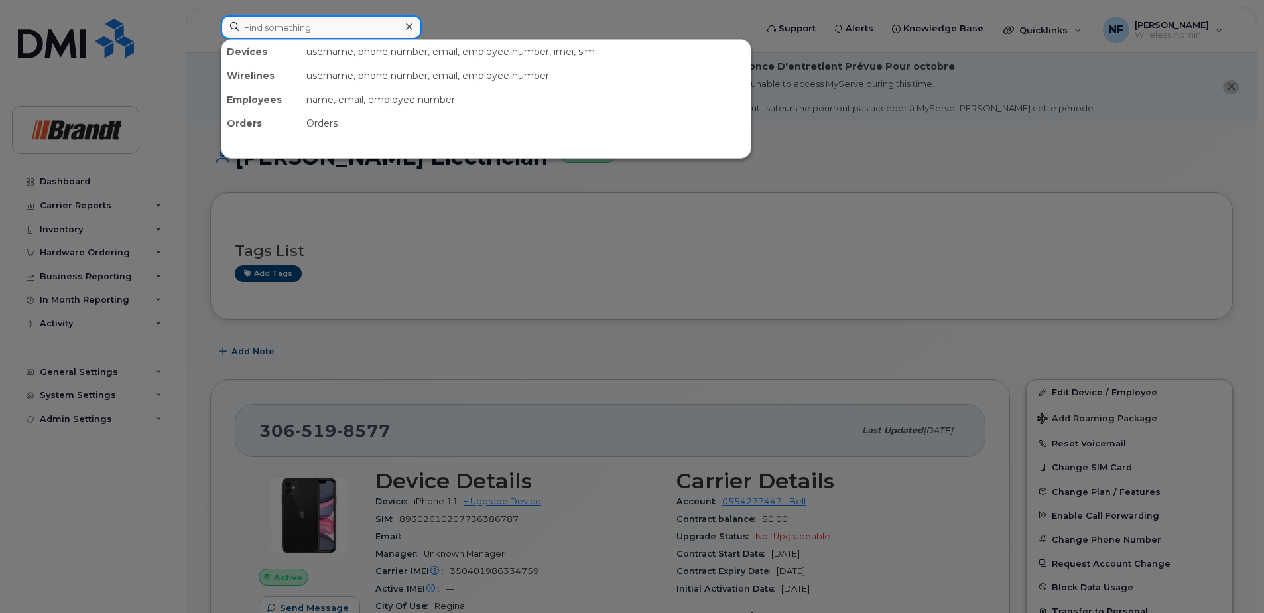
click at [346, 28] on input at bounding box center [321, 27] width 201 height 24
drag, startPoint x: 413, startPoint y: 28, endPoint x: 396, endPoint y: 29, distance: 16.6
click at [413, 29] on div at bounding box center [408, 26] width 19 height 19
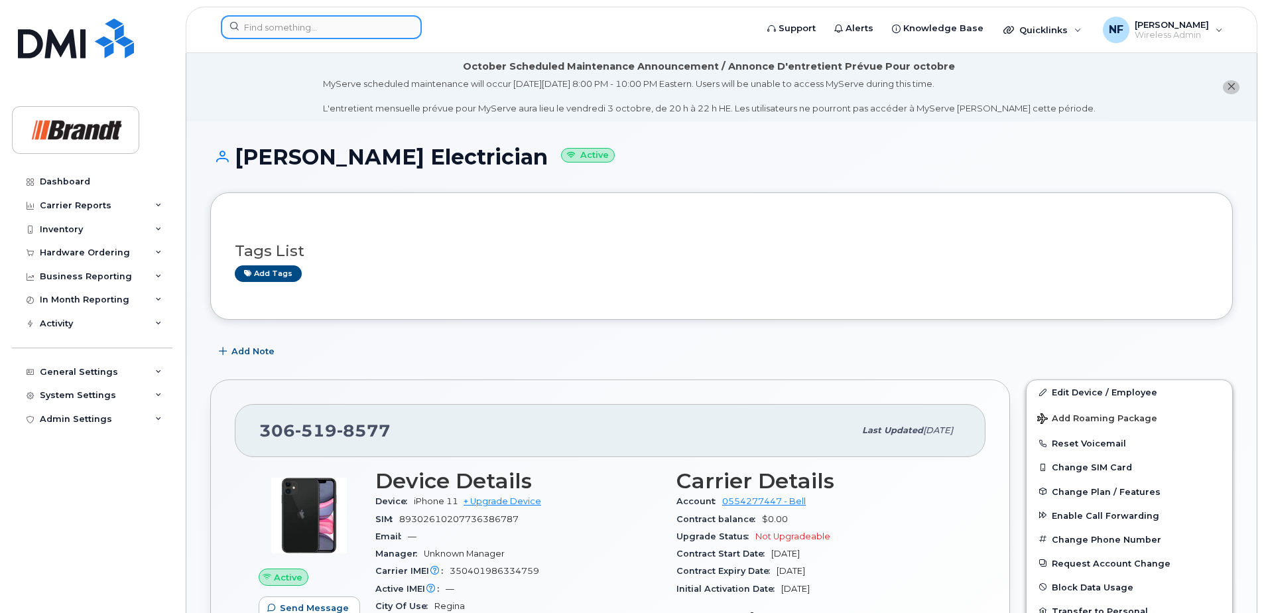
click at [377, 29] on input at bounding box center [321, 27] width 201 height 24
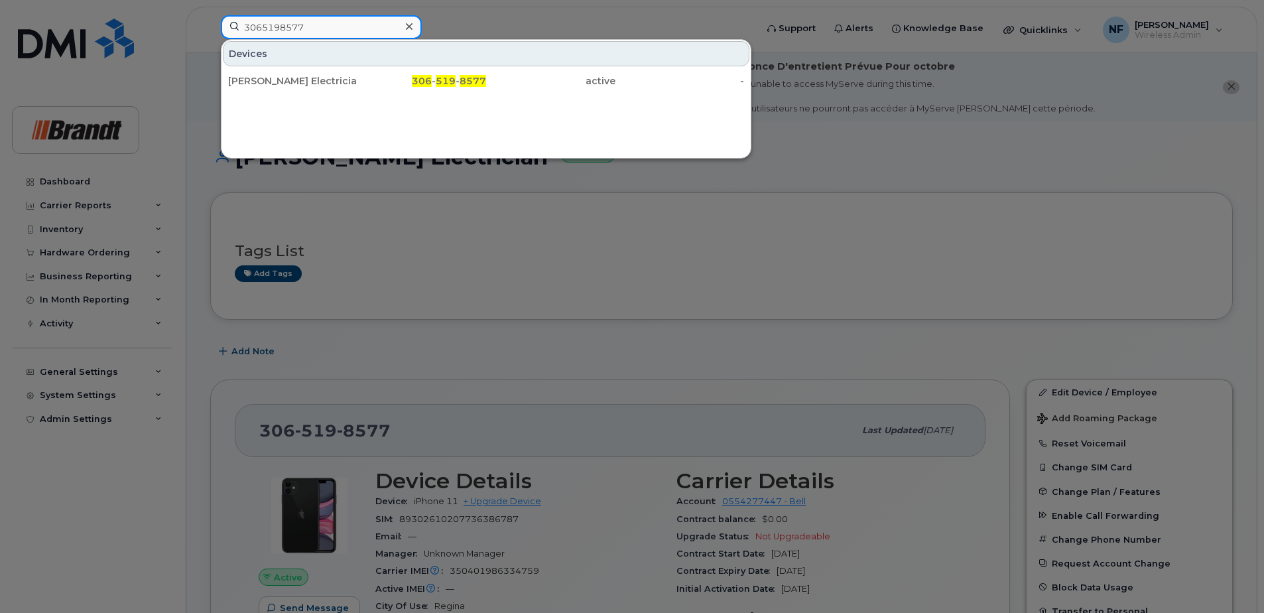
type input "3065198577"
click at [379, 80] on div "306 - 519 - 8577" at bounding box center [421, 80] width 129 height 13
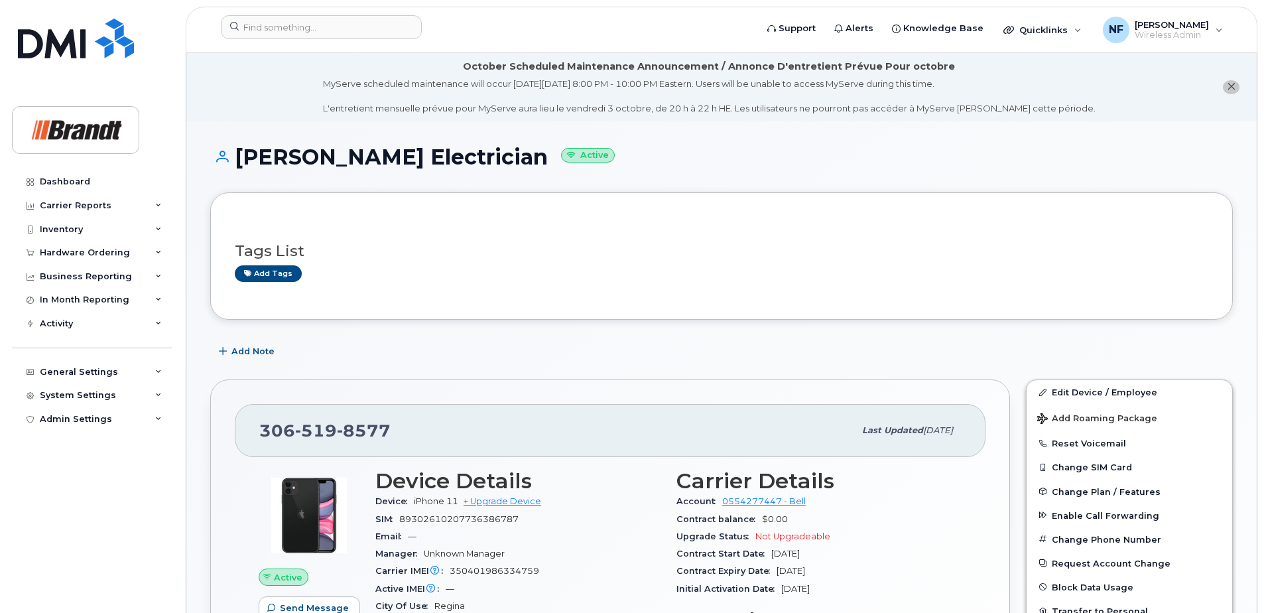
click at [324, 430] on span "519" at bounding box center [316, 430] width 42 height 20
copy span "[PHONE_NUMBER]"
